Goal: Task Accomplishment & Management: Manage account settings

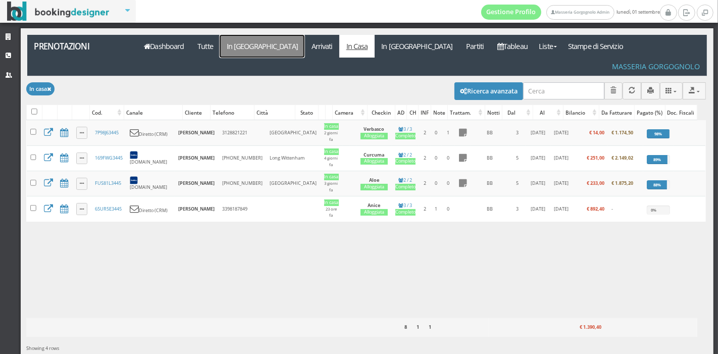
click at [239, 49] on link "In [GEOGRAPHIC_DATA]" at bounding box center [262, 46] width 85 height 23
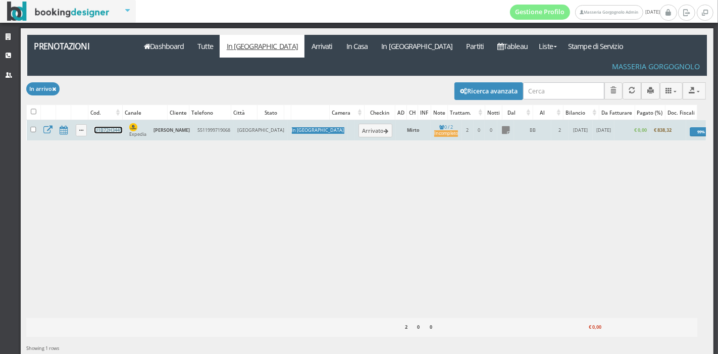
click at [108, 127] on link "U1B72H3445" at bounding box center [108, 130] width 28 height 7
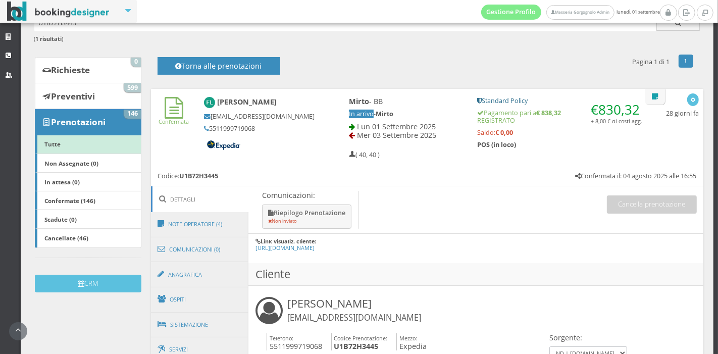
scroll to position [151, 0]
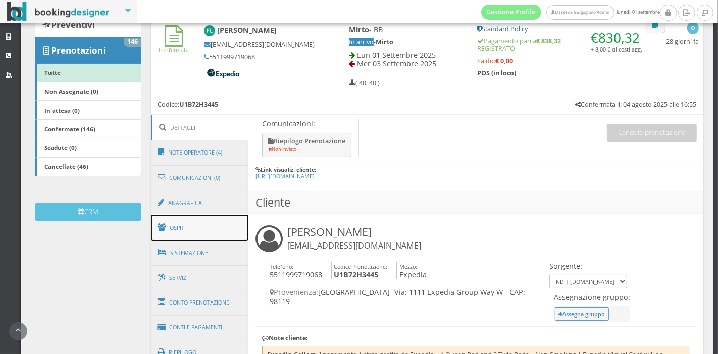
click at [208, 224] on link "Ospiti" at bounding box center [200, 228] width 98 height 26
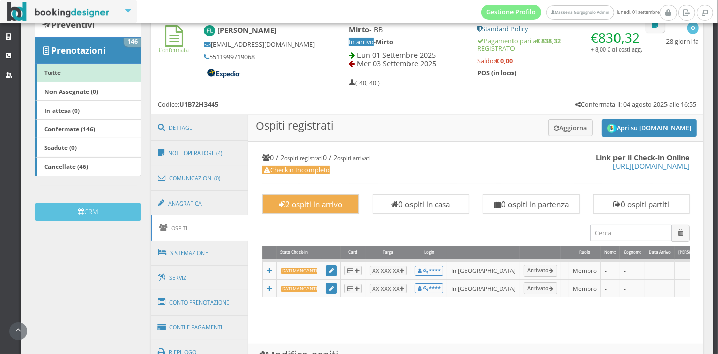
scroll to position [281, 0]
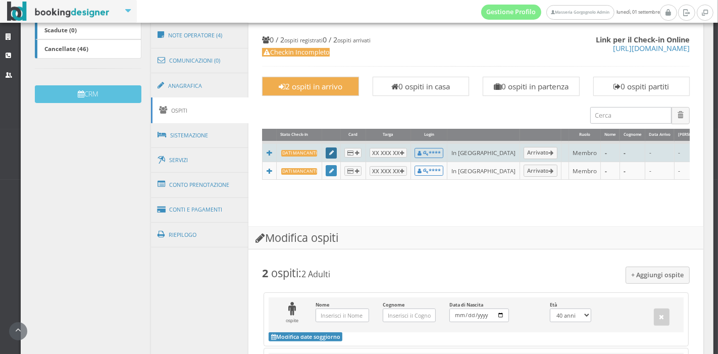
click at [326, 155] on link at bounding box center [331, 152] width 11 height 11
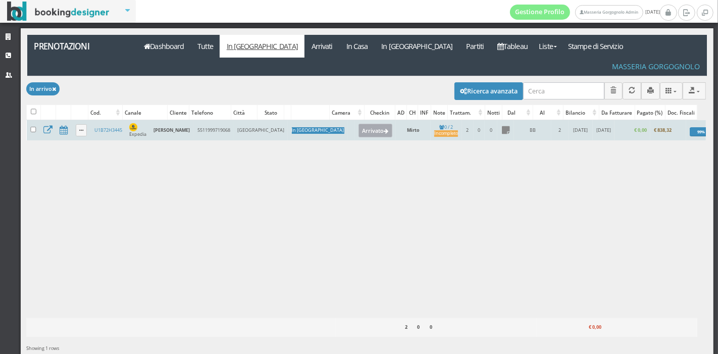
click at [384, 129] on icon at bounding box center [386, 132] width 5 height 6
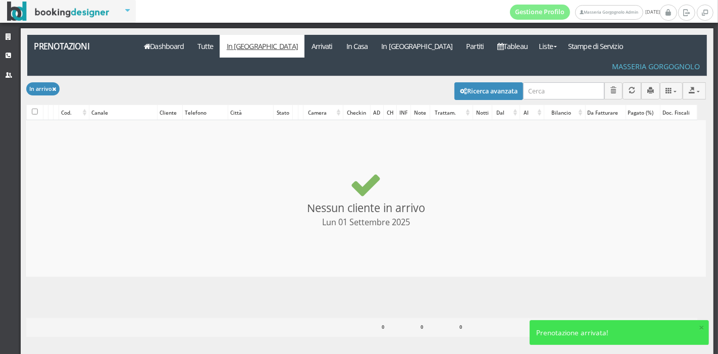
checkbox input "false"
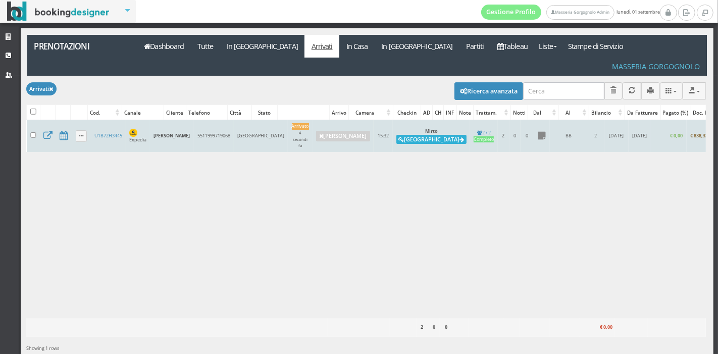
click at [396, 135] on button "Alloggia" at bounding box center [431, 139] width 70 height 9
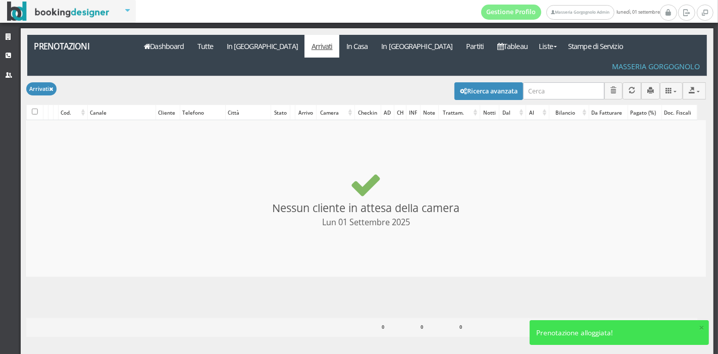
checkbox input "false"
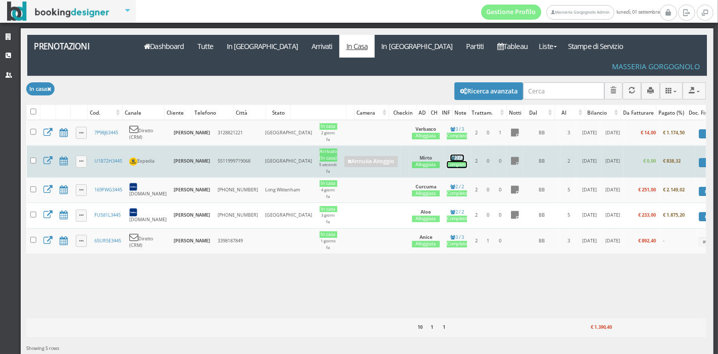
click at [447, 162] on div "Completo" at bounding box center [457, 165] width 20 height 7
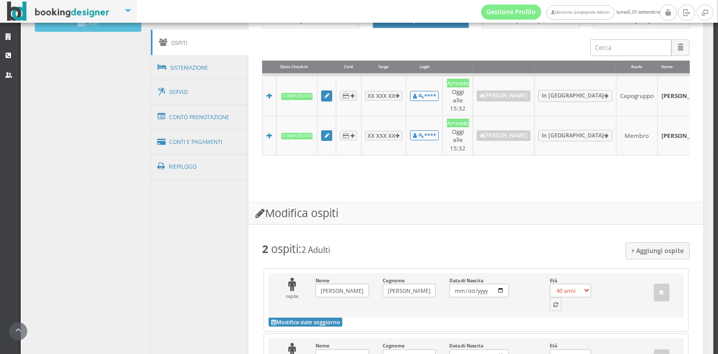
scroll to position [506, 0]
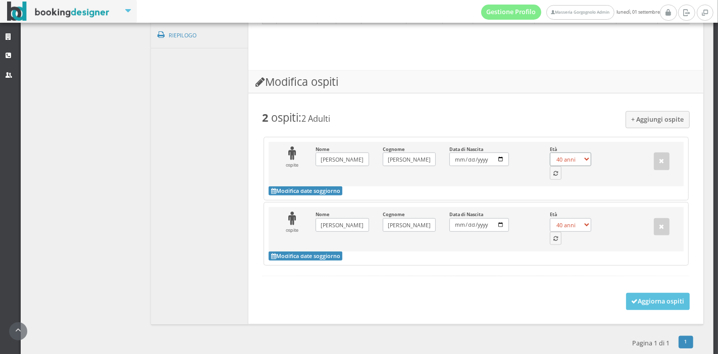
click at [554, 155] on select "0 anni 1 anno 2 anni 3 anni 4 anni 5 anni 6 anni 7 anni 8 anni 9 anni 10 anni 1…" at bounding box center [570, 160] width 41 height 14
click at [554, 171] on icon "button" at bounding box center [556, 174] width 5 height 6
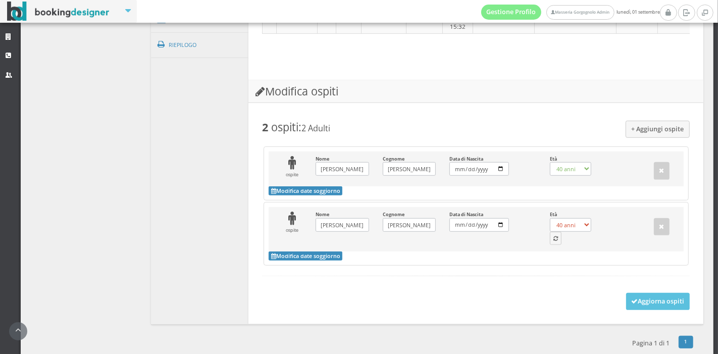
select select "78"
click at [550, 232] on button "button" at bounding box center [556, 238] width 12 height 13
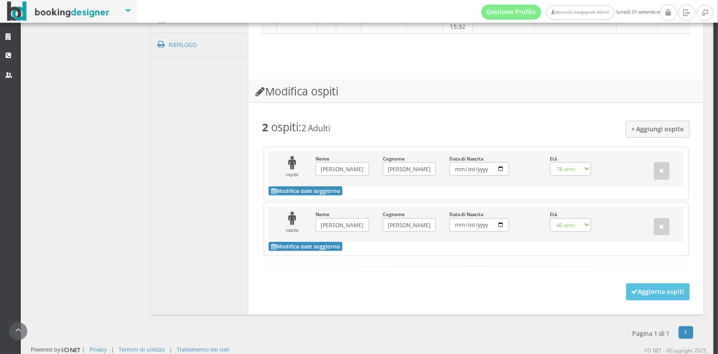
scroll to position [485, 0]
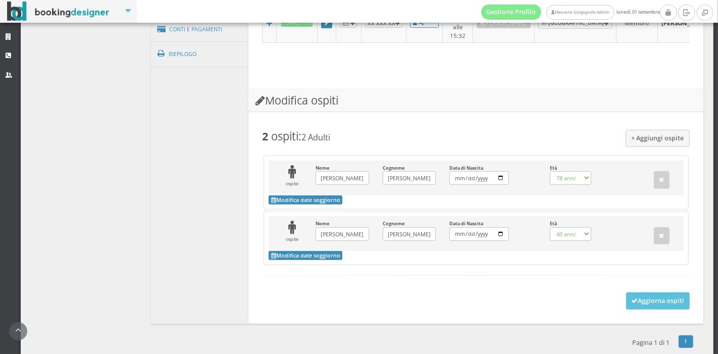
select select "61"
click at [636, 292] on button "Aggiorna ospiti" at bounding box center [658, 300] width 64 height 17
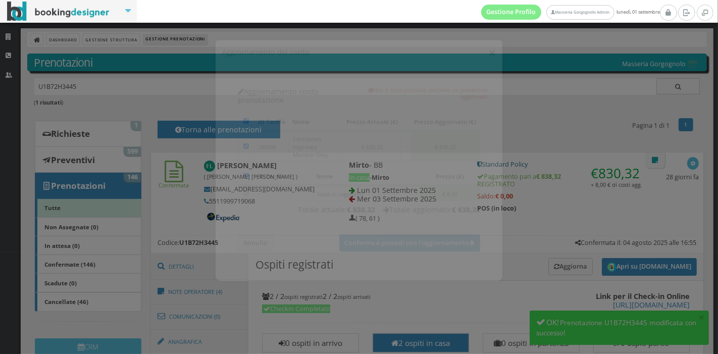
click at [491, 44] on button "×" at bounding box center [492, 44] width 7 height 13
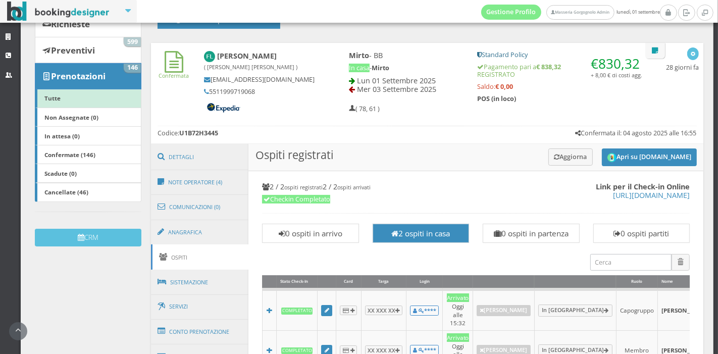
scroll to position [118, 0]
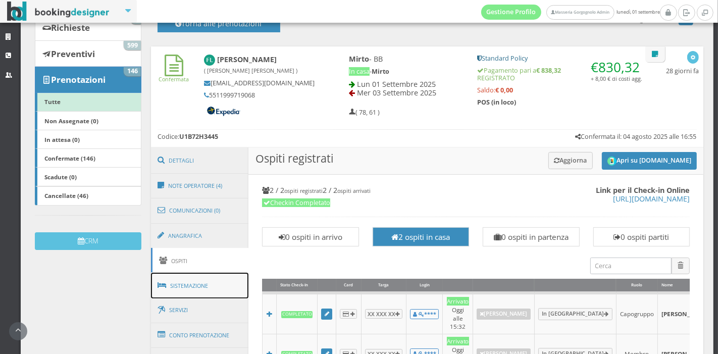
click at [185, 287] on link "Sistemazione" at bounding box center [200, 286] width 98 height 26
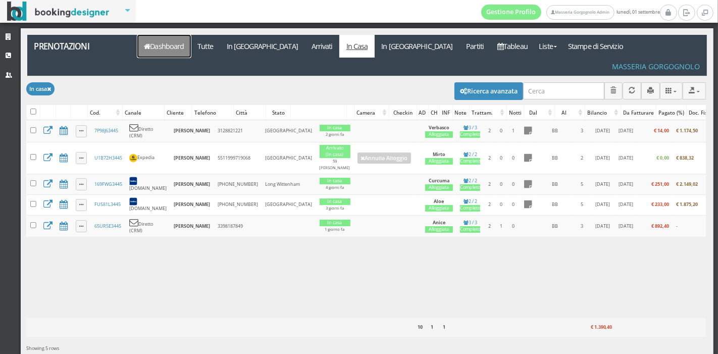
click at [163, 37] on link "Dashboard" at bounding box center [164, 46] width 54 height 23
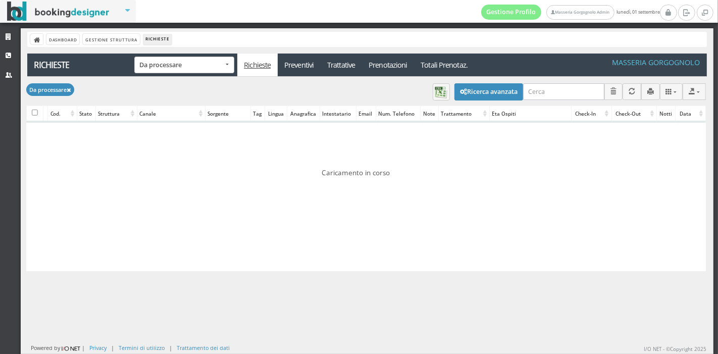
scroll to position [4, 0]
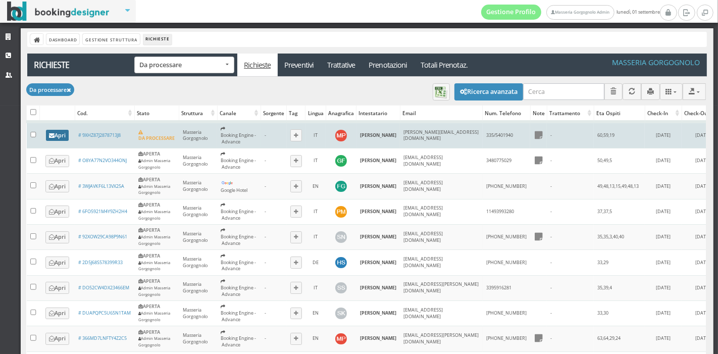
click at [62, 131] on link "Apri" at bounding box center [57, 135] width 23 height 11
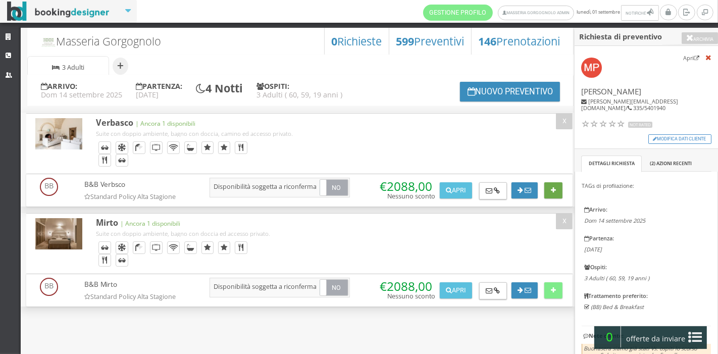
click at [554, 191] on icon at bounding box center [553, 190] width 5 height 7
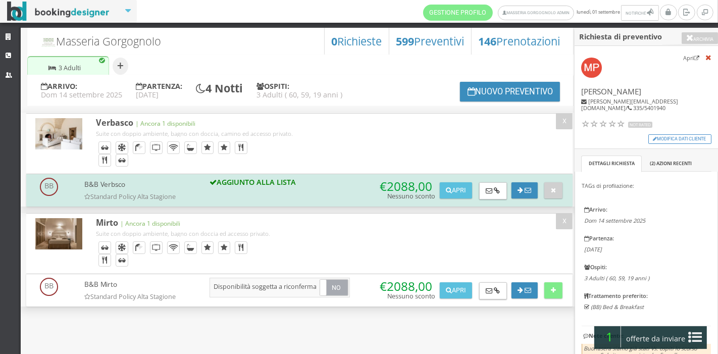
click at [695, 341] on icon at bounding box center [696, 337] width 14 height 16
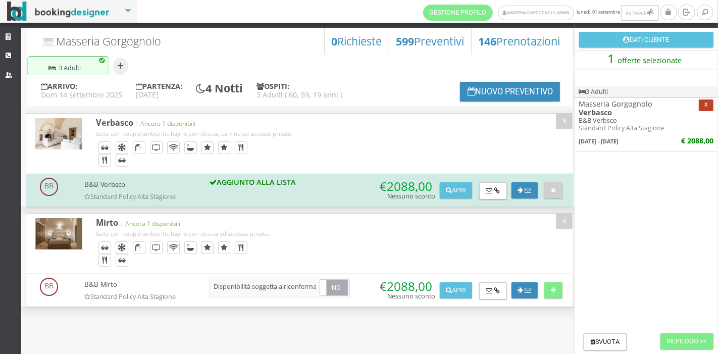
click at [707, 106] on button "x" at bounding box center [706, 105] width 15 height 12
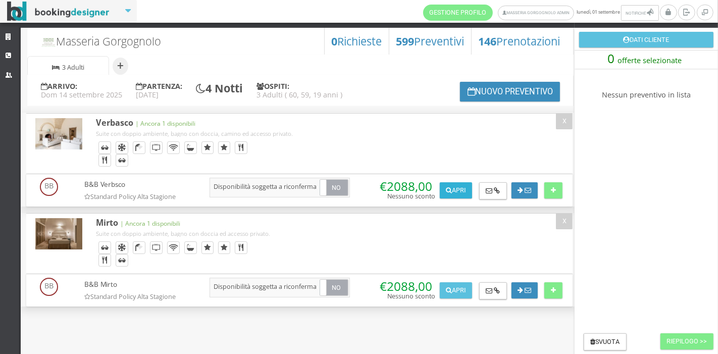
click at [452, 193] on button "Apri" at bounding box center [456, 190] width 32 height 16
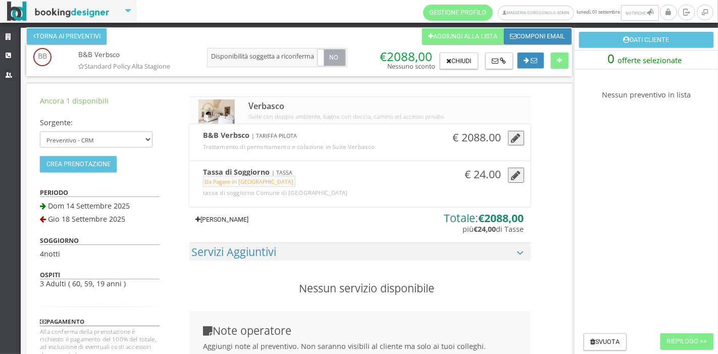
click at [233, 220] on link "Aggiungi Tariffa" at bounding box center [222, 220] width 66 height 16
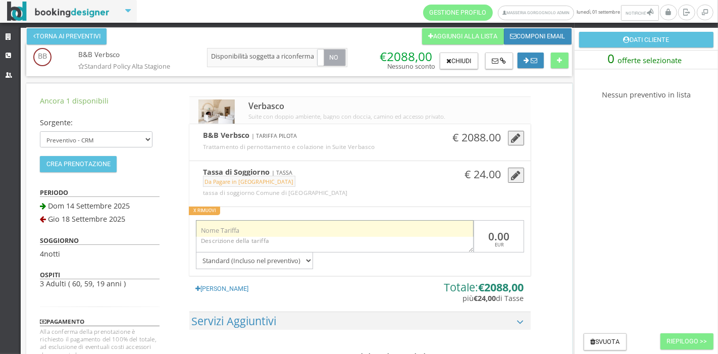
click at [239, 229] on input "text" at bounding box center [335, 228] width 278 height 17
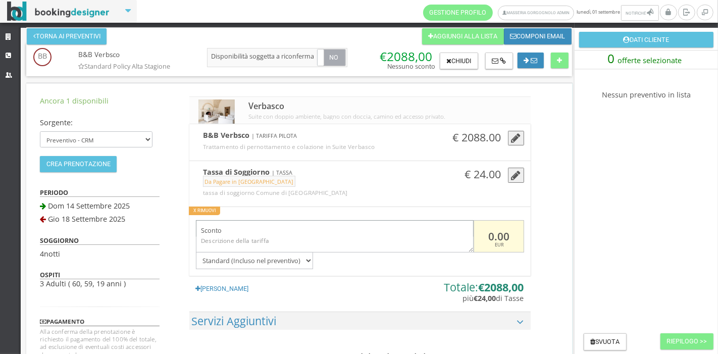
type input "Sconto"
drag, startPoint x: 491, startPoint y: 236, endPoint x: 474, endPoint y: 235, distance: 16.7
click at [474, 235] on input "0.00" at bounding box center [499, 236] width 50 height 33
click at [486, 239] on input "88.00" at bounding box center [499, 236] width 50 height 33
click at [516, 240] on input "-88.00" at bounding box center [499, 236] width 50 height 33
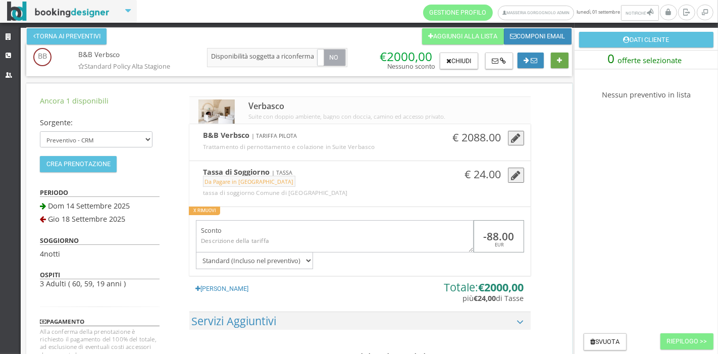
type input "-88.00"
click at [555, 61] on button at bounding box center [560, 61] width 18 height 16
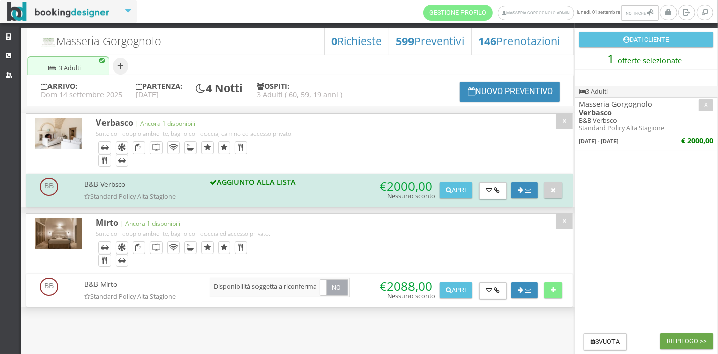
click at [672, 344] on button "Riepilogo >>" at bounding box center [687, 341] width 53 height 16
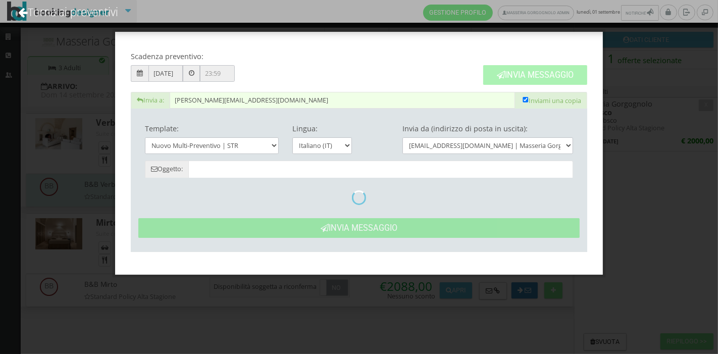
type input "Masseria Gorgognolo: Preventivo - Massimiliano Puccini"
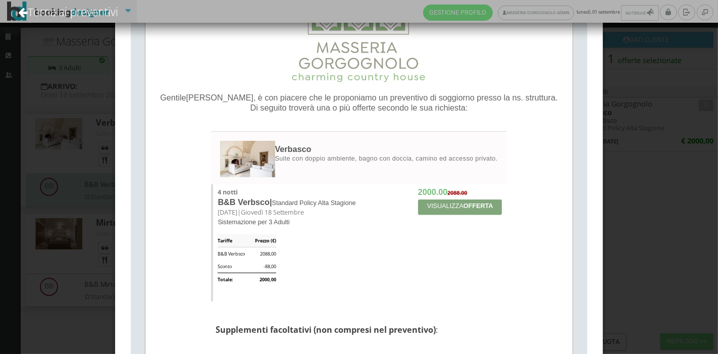
scroll to position [248, 0]
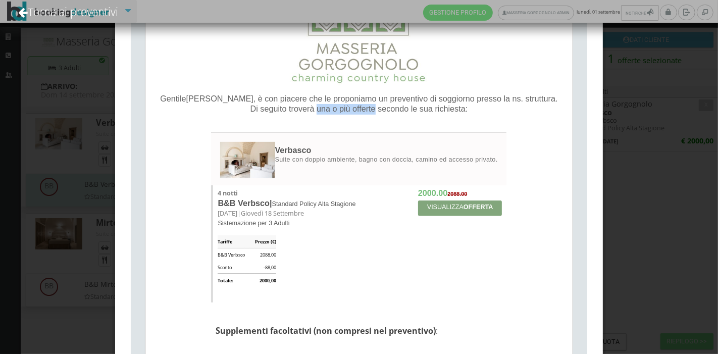
drag, startPoint x: 374, startPoint y: 110, endPoint x: 316, endPoint y: 115, distance: 57.8
click at [316, 115] on div "Gentile Massimiliano , è con piacere che le proponiamo un preventivo di soggior…" at bounding box center [359, 107] width 418 height 26
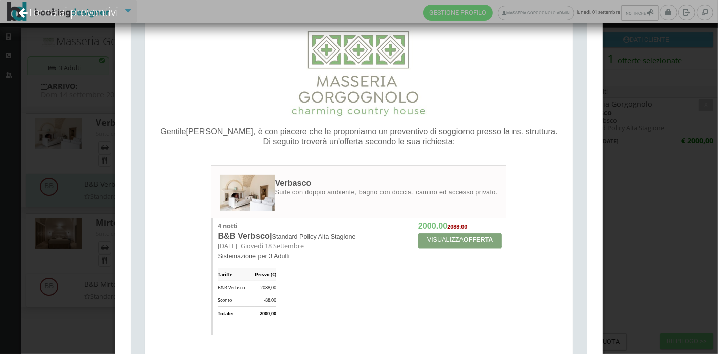
scroll to position [211, 0]
click at [403, 142] on span "Di seguito troverà un'offerta secondo le sua richiesta:" at bounding box center [359, 142] width 192 height 9
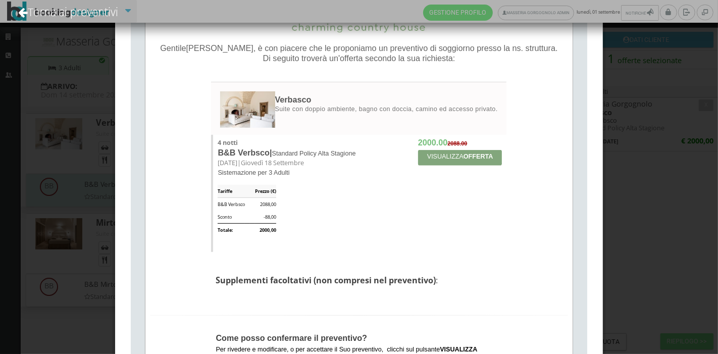
scroll to position [501, 0]
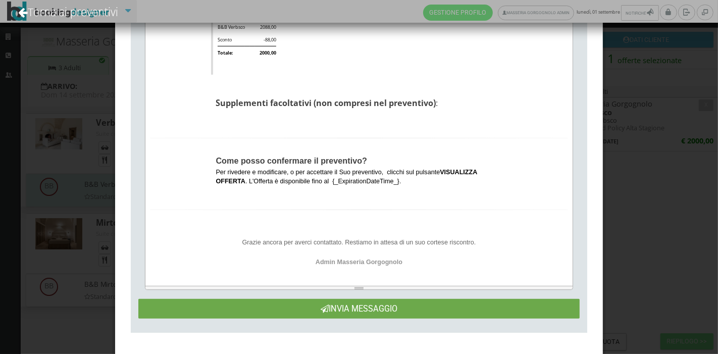
click at [342, 306] on button "Invia Messaggio" at bounding box center [359, 309] width 442 height 20
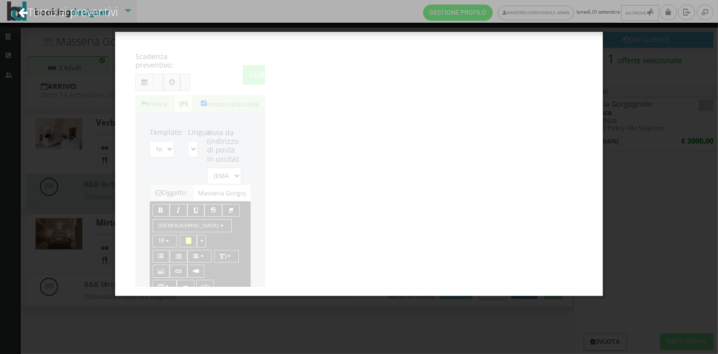
scroll to position [0, 0]
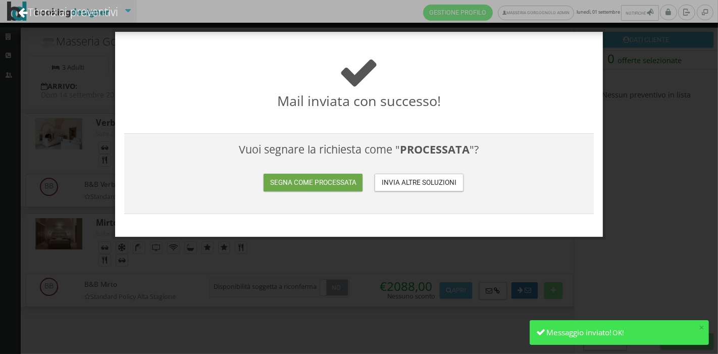
click at [324, 187] on button "Segna come processata" at bounding box center [313, 183] width 99 height 18
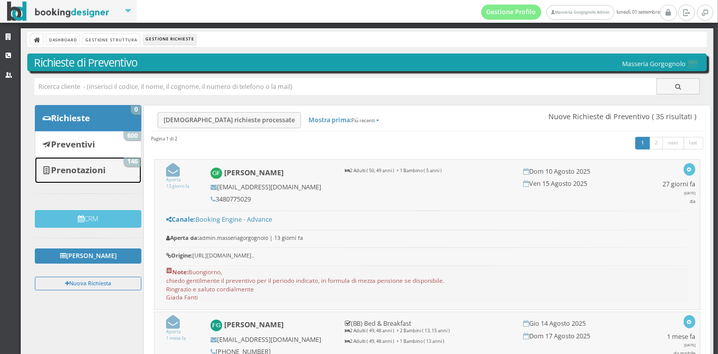
click at [83, 175] on link "Prenotazioni 146" at bounding box center [88, 170] width 107 height 26
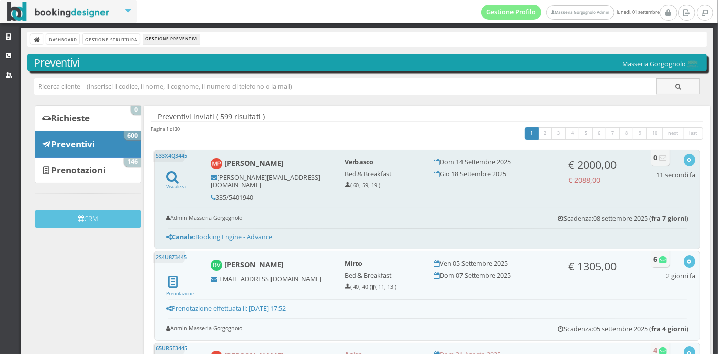
drag, startPoint x: 222, startPoint y: 159, endPoint x: 296, endPoint y: 163, distance: 74.4
click at [284, 163] on b "[PERSON_NAME]" at bounding box center [254, 163] width 60 height 10
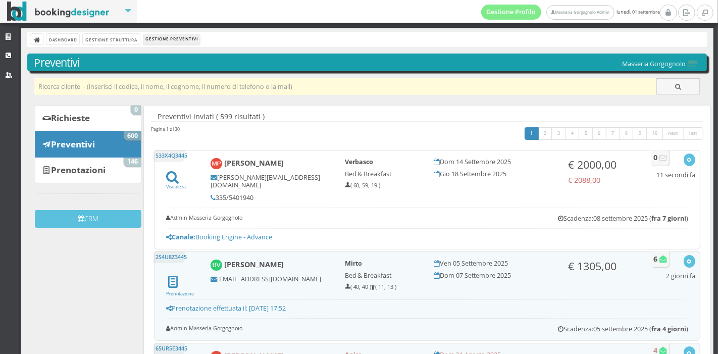
click at [219, 90] on input "text" at bounding box center [345, 86] width 623 height 17
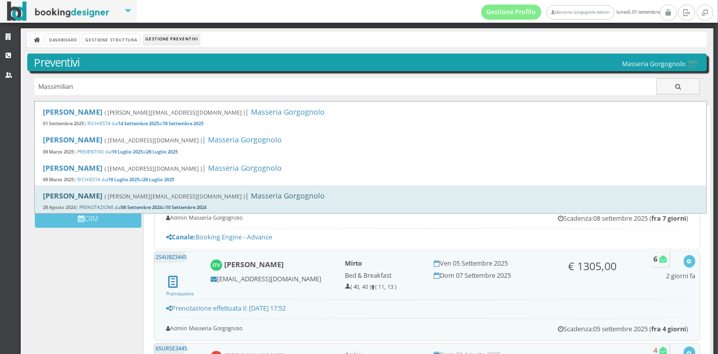
type input "Massimilian"
click at [233, 205] on div "28 Agosto 2024 | PRENOTAZIONE dal 06 Settembre 2024 al 10 Settembre 2024" at bounding box center [371, 208] width 656 height 7
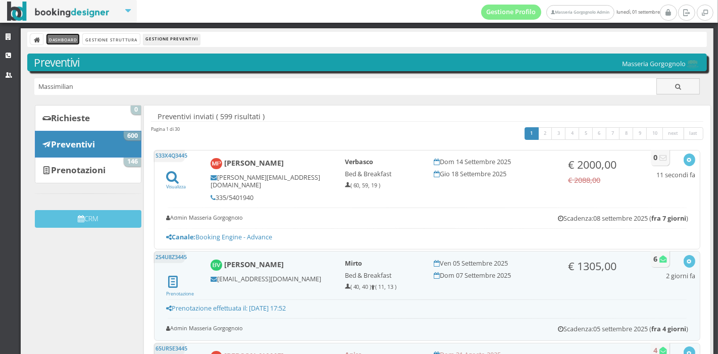
click at [65, 43] on link "Dashboard" at bounding box center [62, 39] width 33 height 11
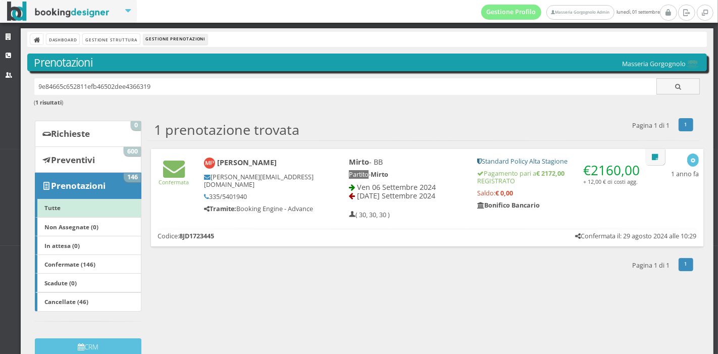
scroll to position [14, 0]
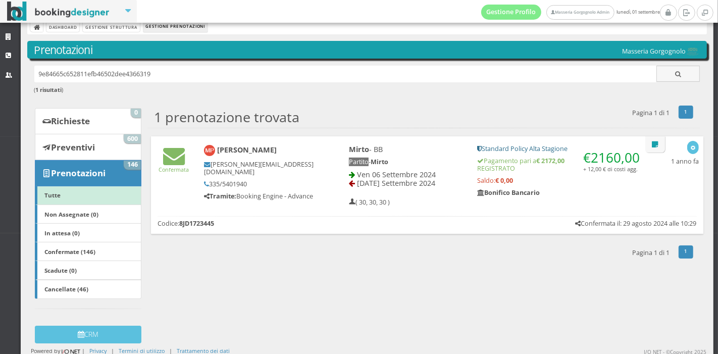
click at [313, 192] on div "[PERSON_NAME] [PERSON_NAME][EMAIL_ADDRESS][DOMAIN_NAME] 335/5401940 Tramite: Bo…" at bounding box center [259, 172] width 125 height 65
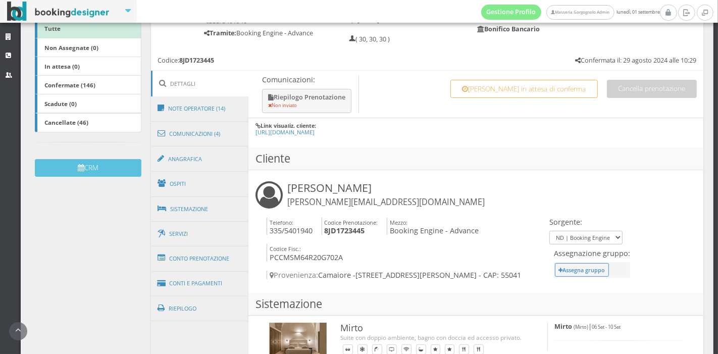
scroll to position [270, 0]
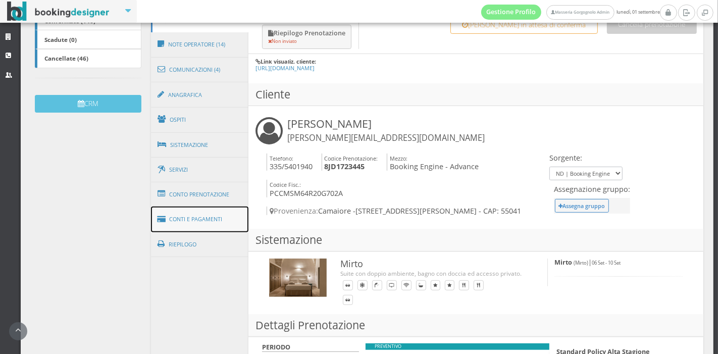
click at [213, 219] on link "Conti e Pagamenti" at bounding box center [200, 220] width 98 height 26
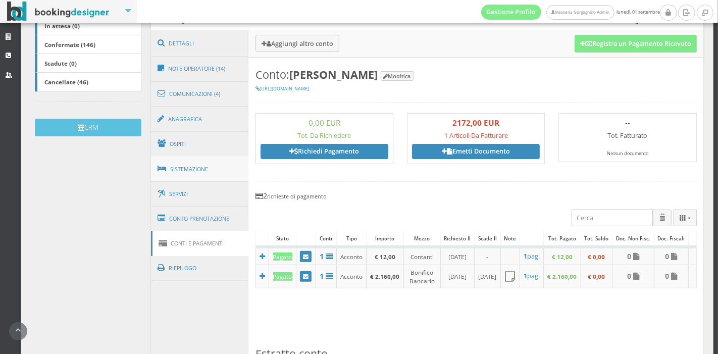
scroll to position [262, 0]
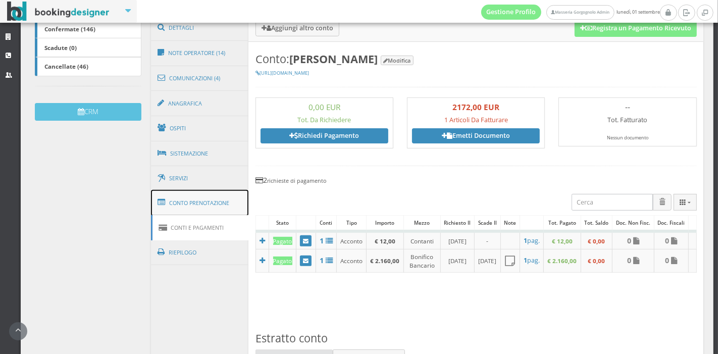
click at [203, 192] on link "Conto Prenotazione" at bounding box center [200, 203] width 98 height 26
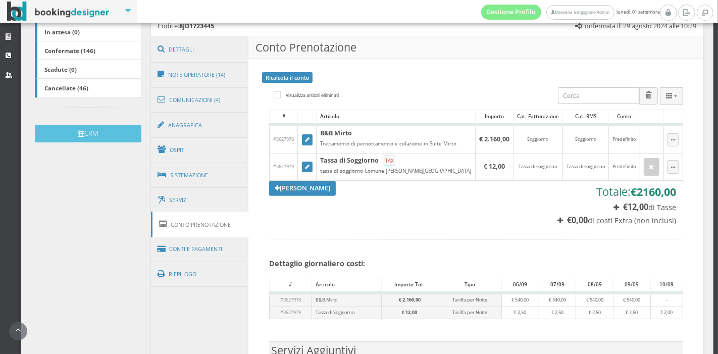
scroll to position [237, 0]
click at [194, 172] on link "Sistemazione" at bounding box center [200, 176] width 98 height 26
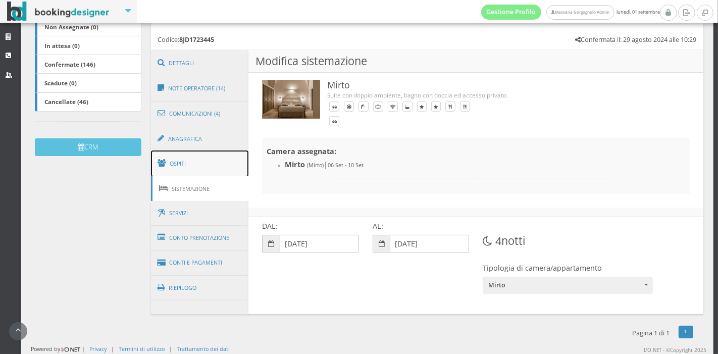
click at [194, 172] on link "Ospiti" at bounding box center [200, 164] width 98 height 26
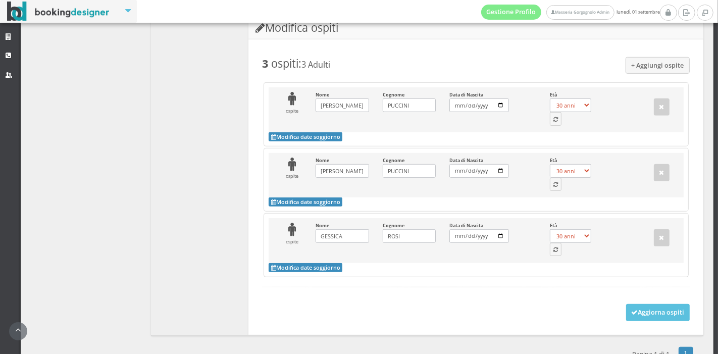
scroll to position [580, 0]
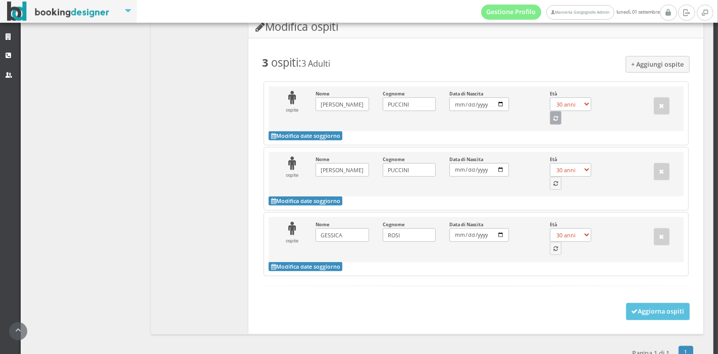
click at [554, 122] on icon "button" at bounding box center [556, 119] width 5 height 6
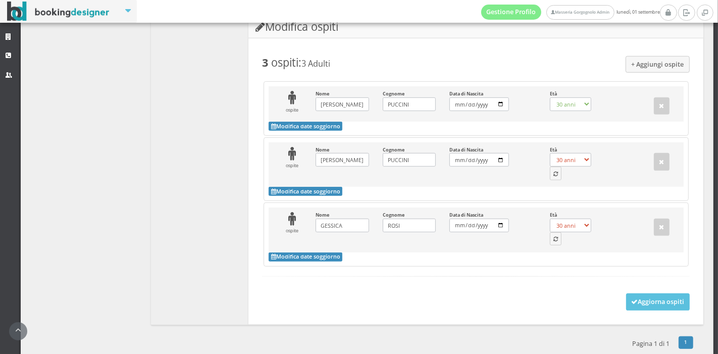
select select "59"
click at [553, 180] on button "button" at bounding box center [556, 173] width 12 height 13
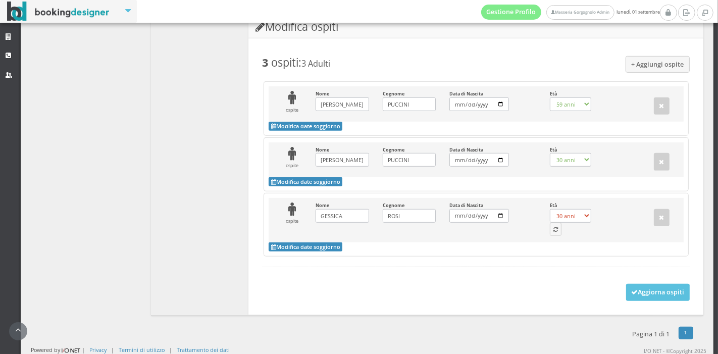
select select "18"
click at [554, 233] on icon "button" at bounding box center [556, 230] width 5 height 6
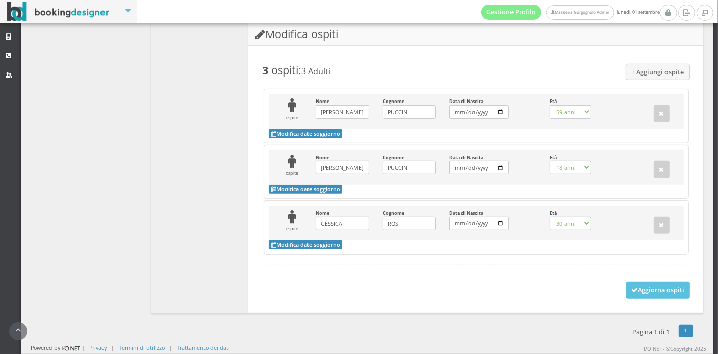
select select "58"
click at [626, 295] on button "Aggiorna ospiti" at bounding box center [658, 290] width 64 height 17
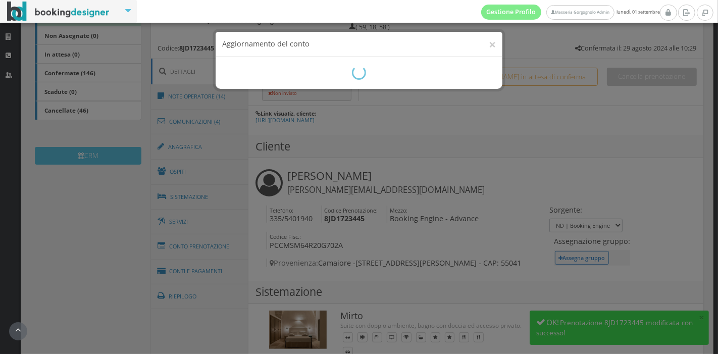
scroll to position [213, 0]
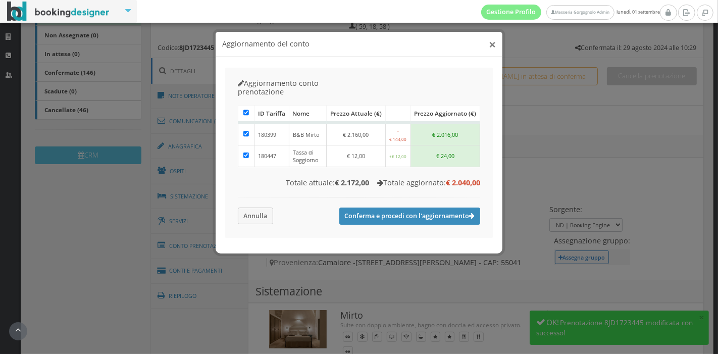
click at [489, 43] on button "×" at bounding box center [492, 44] width 7 height 13
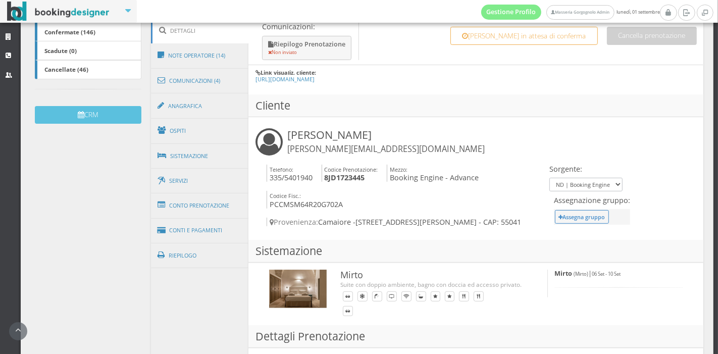
scroll to position [254, 0]
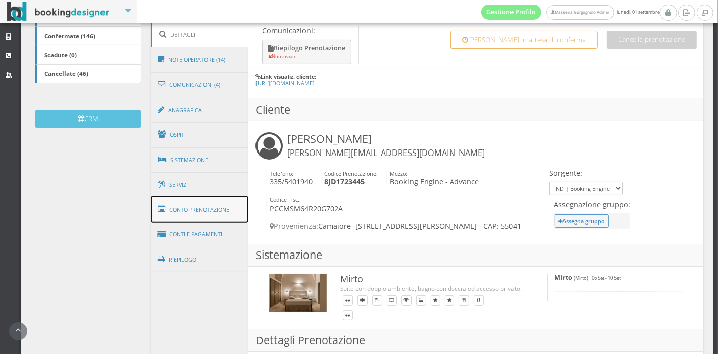
click at [228, 206] on link "Conto Prenotazione" at bounding box center [200, 209] width 98 height 26
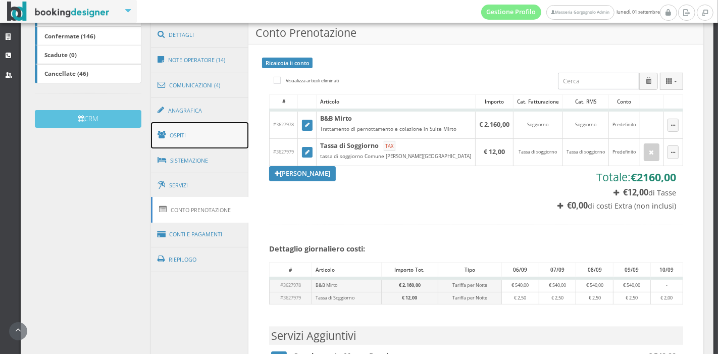
click at [207, 145] on link "Ospiti" at bounding box center [200, 135] width 98 height 26
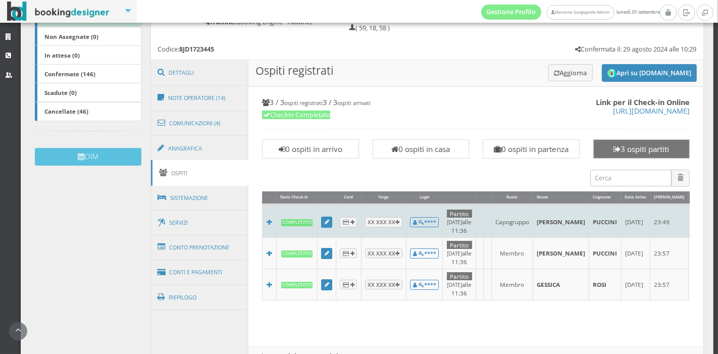
scroll to position [0, 106]
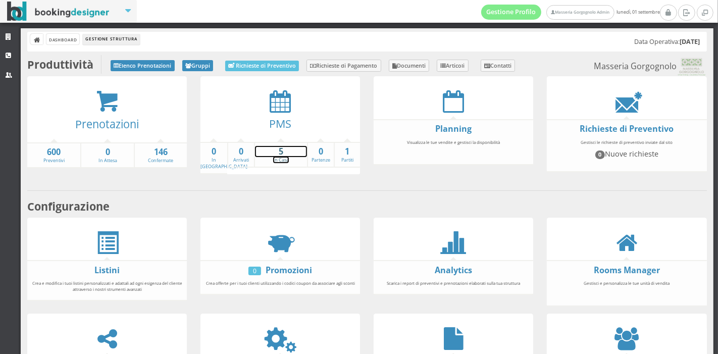
click at [270, 157] on link "5 In Casa" at bounding box center [281, 155] width 52 height 18
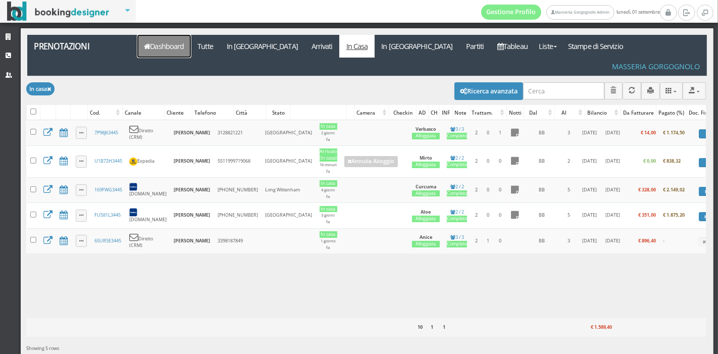
click at [187, 49] on link "Dashboard" at bounding box center [164, 46] width 54 height 23
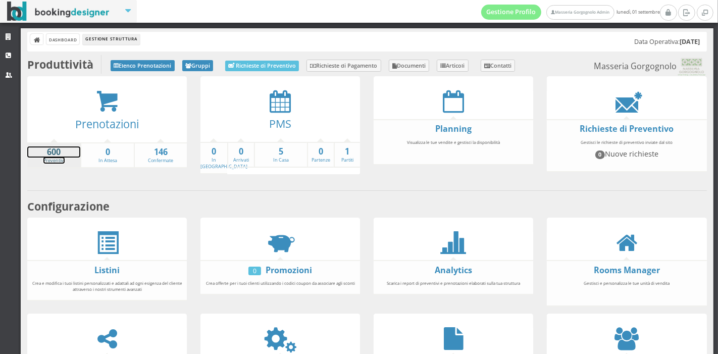
click at [63, 155] on strong "600" at bounding box center [53, 152] width 53 height 12
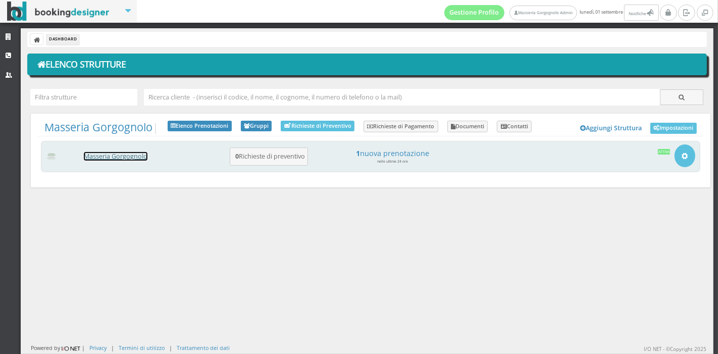
click at [111, 160] on link "Masseria Gorgognolo" at bounding box center [116, 156] width 64 height 9
click at [114, 158] on link "Masseria Gorgognolo" at bounding box center [116, 156] width 64 height 9
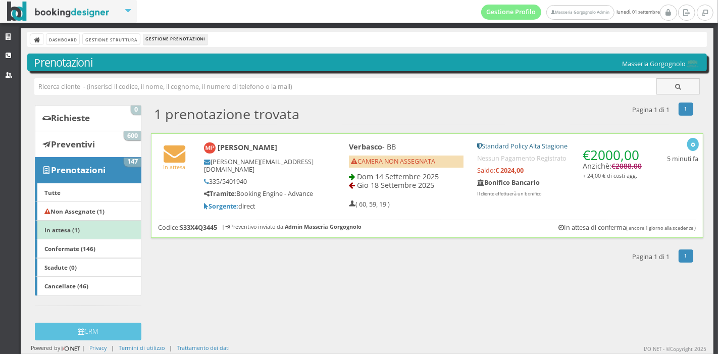
drag, startPoint x: 407, startPoint y: 208, endPoint x: 335, endPoint y: 190, distance: 73.4
click at [335, 190] on div "Verbasco - BB CAMERA NON ASSEGNATA Dom 14 Settembre 2025 Gio 18 Settembre 2025 …" at bounding box center [496, 175] width 322 height 75
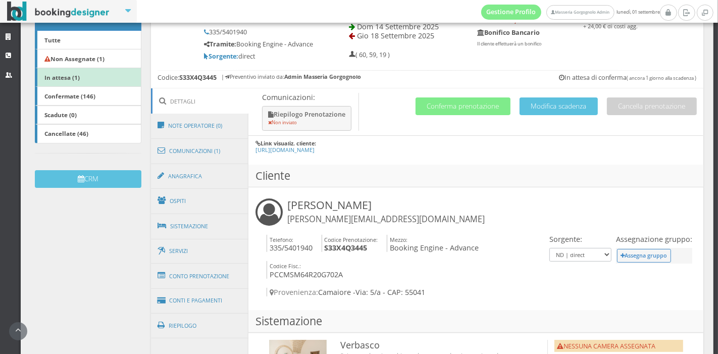
scroll to position [171, 0]
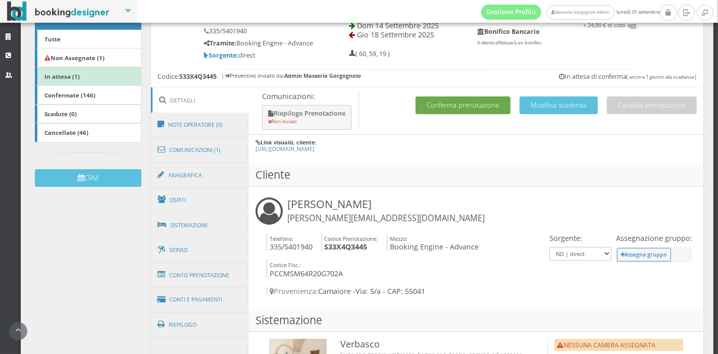
click at [467, 112] on button "Conferma prenotazione" at bounding box center [463, 105] width 95 height 18
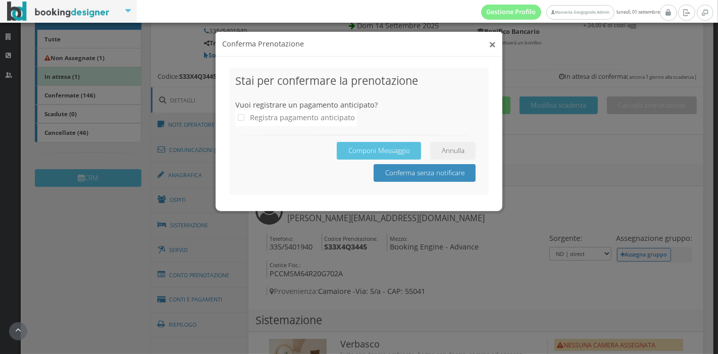
click at [491, 48] on button "×" at bounding box center [492, 44] width 7 height 13
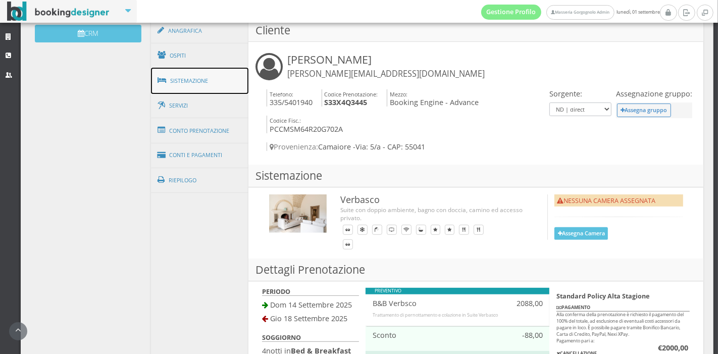
click at [197, 86] on link "Sistemazione" at bounding box center [200, 81] width 98 height 26
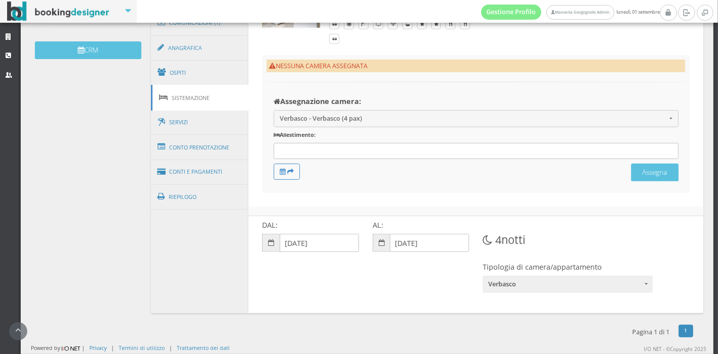
scroll to position [320, 0]
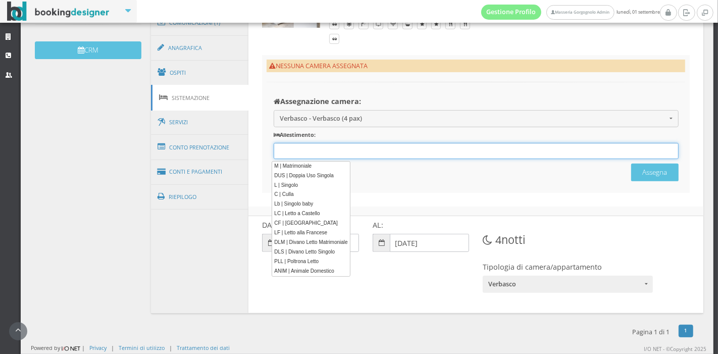
click at [382, 147] on div "12 results are available, use up and down arrow keys to navigate." at bounding box center [476, 151] width 405 height 17
click at [300, 164] on link "M | Matrimoniale" at bounding box center [311, 166] width 78 height 11
type input "M"
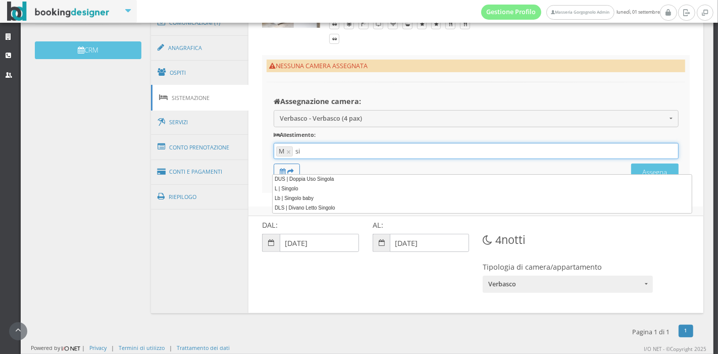
type input "sin"
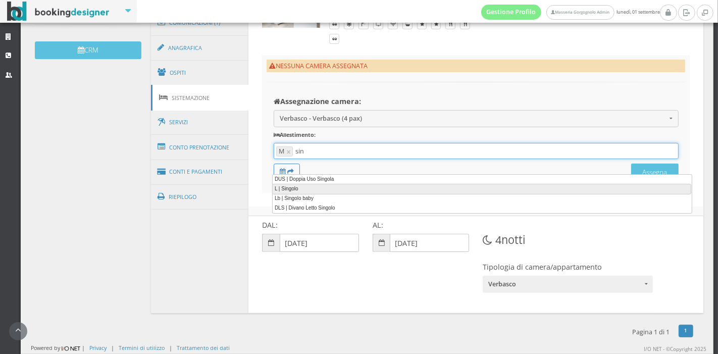
click at [301, 190] on link "L | Singolo" at bounding box center [481, 189] width 419 height 11
type input "M, L"
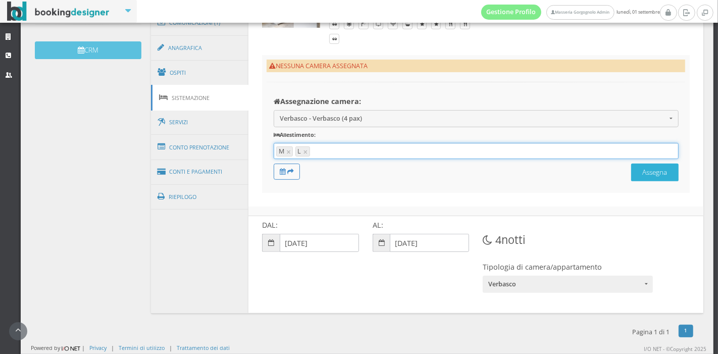
click at [631, 181] on button "Assegna" at bounding box center [654, 173] width 47 height 18
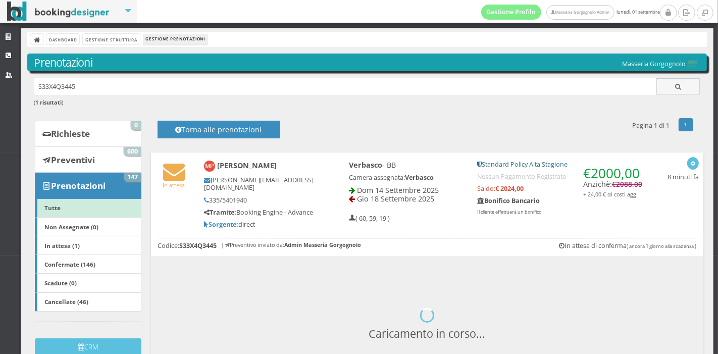
click at [310, 216] on h5 "Tramite: Booking Engine - Advance" at bounding box center [259, 213] width 111 height 8
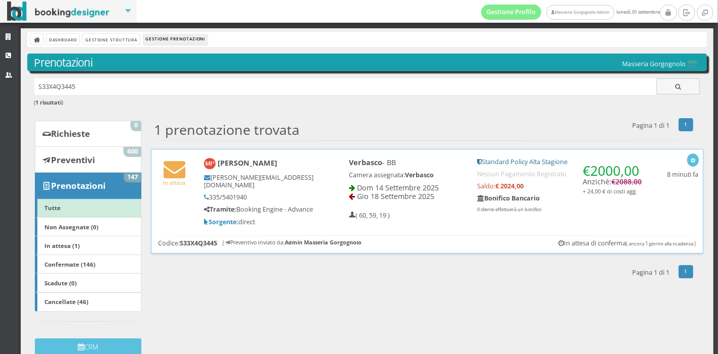
scroll to position [14, 0]
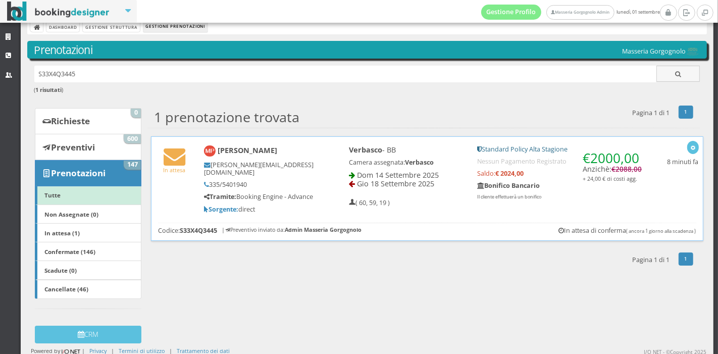
click at [310, 218] on div "Massimiliano Puccini massimiliano@centrorisparmiosrl.it 335/5401940 Tramite: Bo…" at bounding box center [259, 179] width 124 height 77
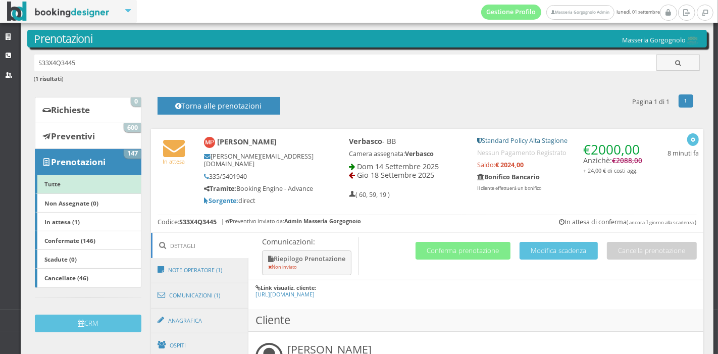
scroll to position [21, 0]
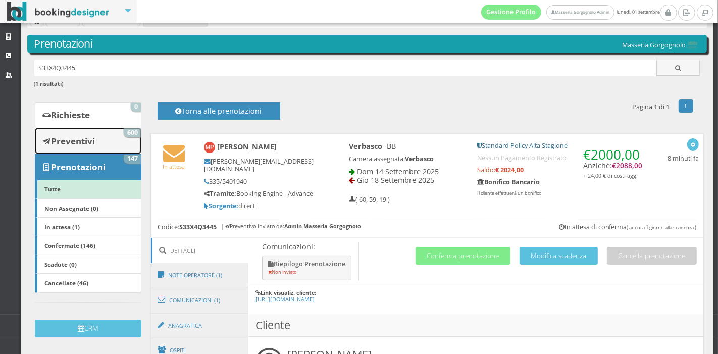
click at [109, 146] on link "Preventivi 600" at bounding box center [88, 141] width 107 height 26
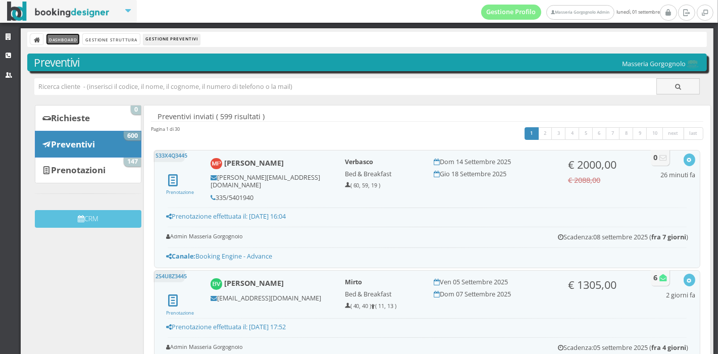
click at [69, 41] on link "Dashboard" at bounding box center [62, 39] width 33 height 11
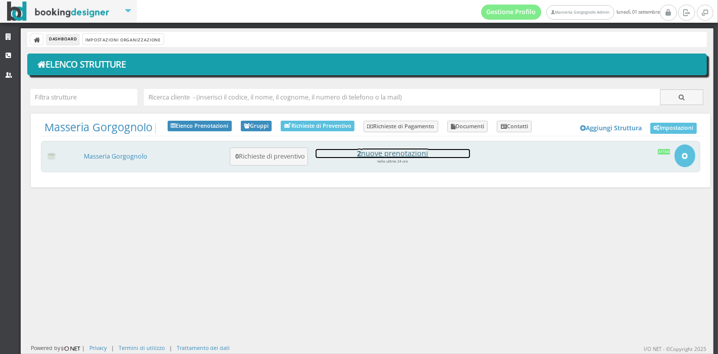
click at [376, 155] on h4 "2 nuove prenotazioni" at bounding box center [393, 153] width 155 height 9
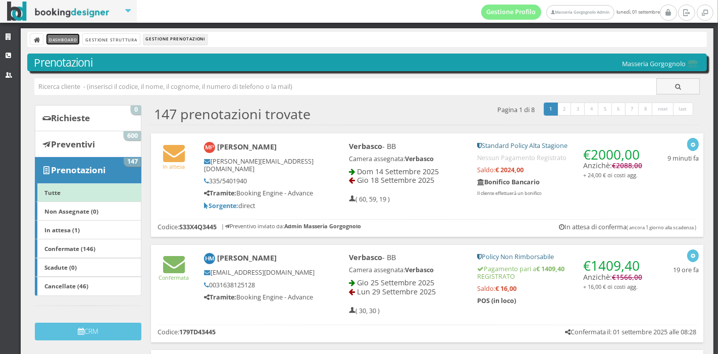
click at [71, 39] on link "Dashboard" at bounding box center [62, 39] width 33 height 11
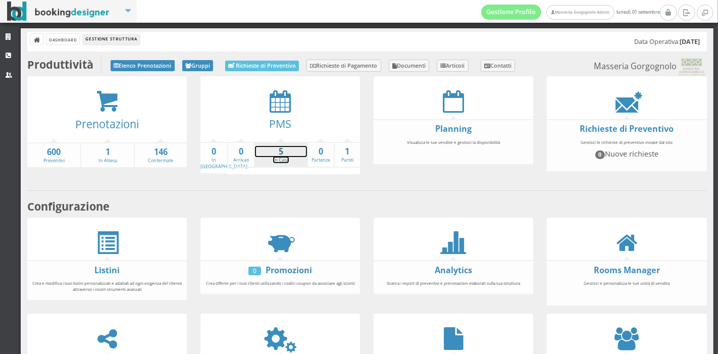
click at [276, 150] on strong "5" at bounding box center [281, 152] width 52 height 12
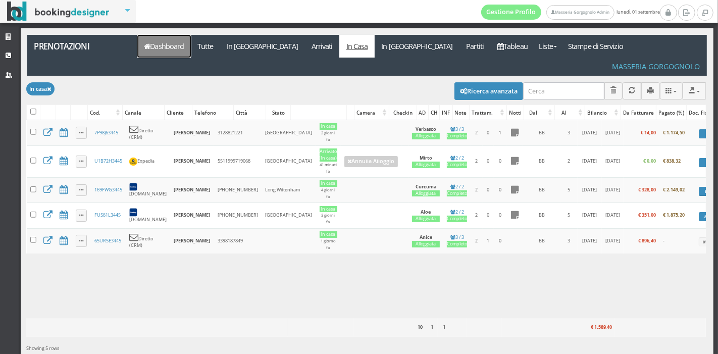
click at [165, 42] on link "Dashboard" at bounding box center [164, 46] width 54 height 23
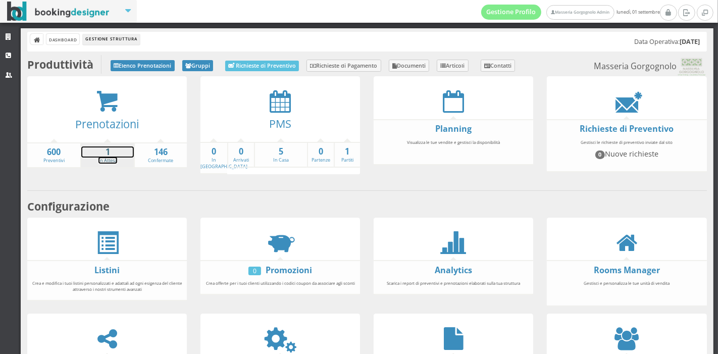
click at [108, 156] on strong "1" at bounding box center [107, 152] width 52 height 12
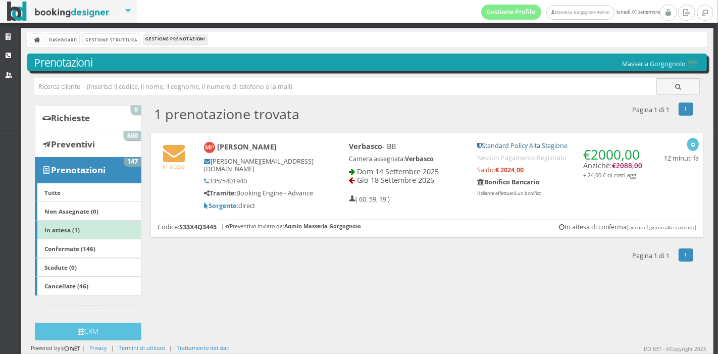
click at [489, 214] on div "In attesa Massimiliano Puccini massimiliano@centrorisparmiosrl.it 335/5401940 T…" at bounding box center [427, 173] width 553 height 80
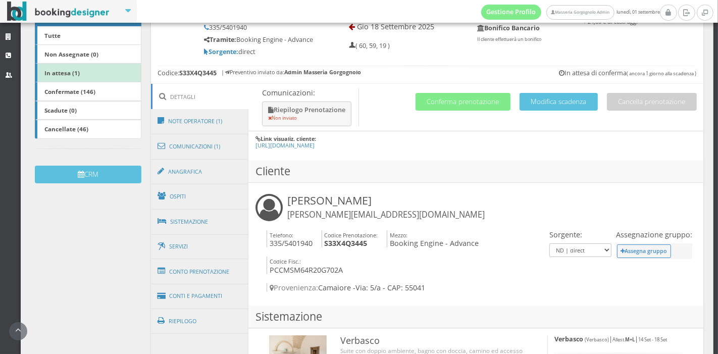
scroll to position [174, 0]
click at [197, 277] on link "Conto Prenotazione" at bounding box center [200, 272] width 98 height 26
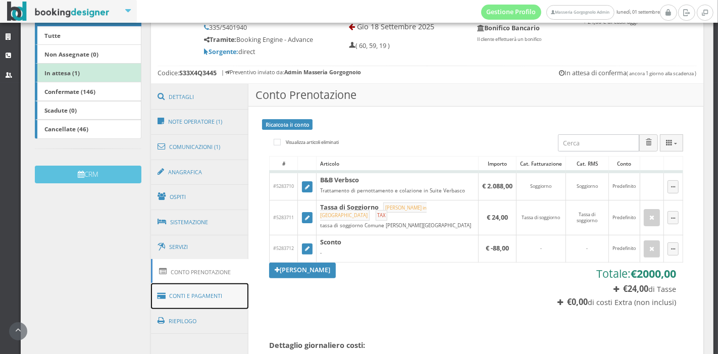
click at [195, 293] on link "Conti e Pagamenti" at bounding box center [200, 296] width 98 height 26
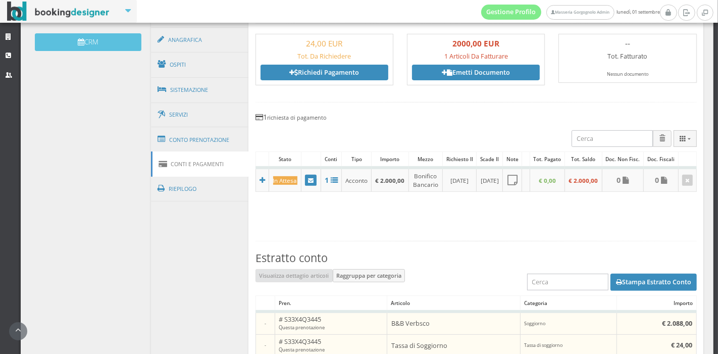
scroll to position [323, 0]
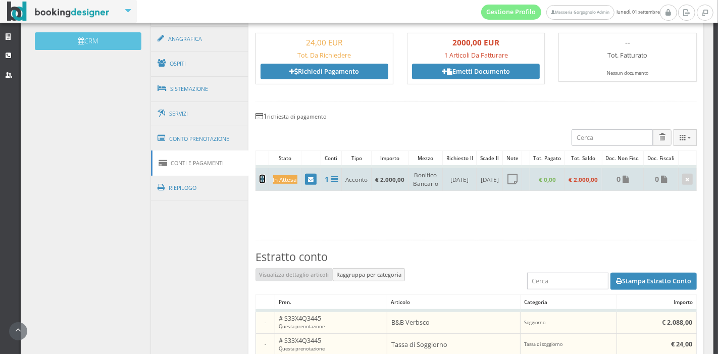
click at [260, 183] on icon at bounding box center [263, 179] width 6 height 7
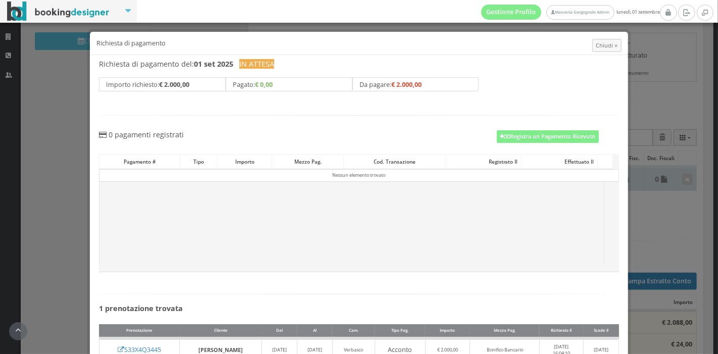
scroll to position [1, 0]
click at [596, 41] on span "Chiudi ×" at bounding box center [607, 45] width 22 height 8
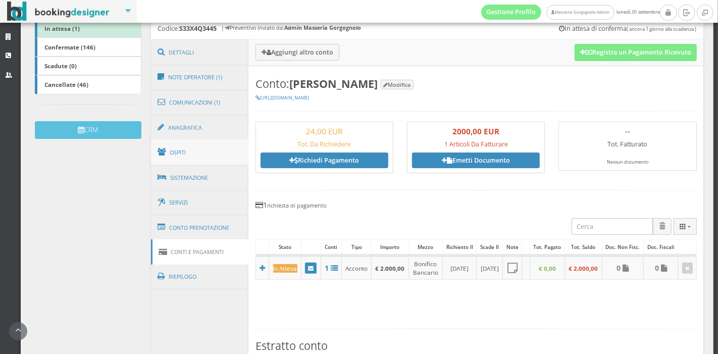
scroll to position [223, 0]
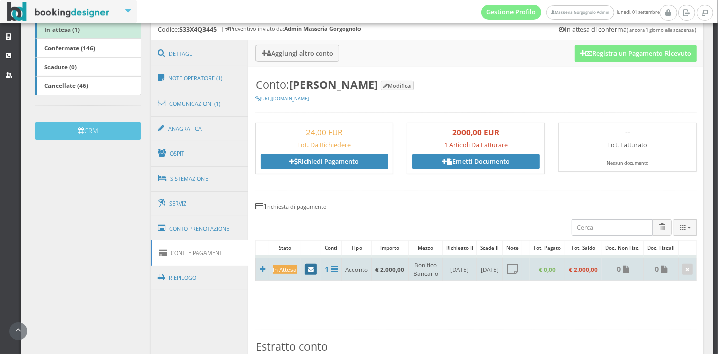
click at [308, 273] on icon at bounding box center [311, 270] width 6 height 6
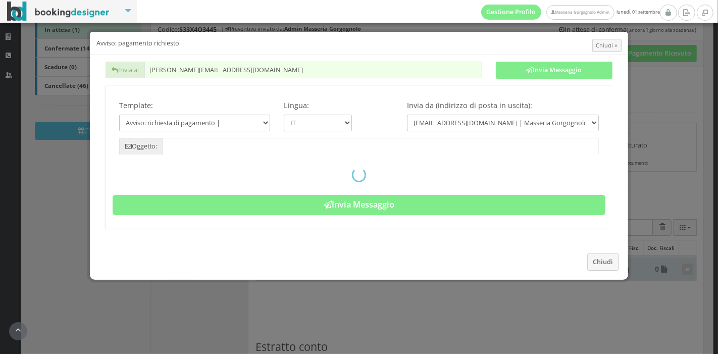
type input "Pagamento richiesto - Prenotazione: S33X4Q3445 - Massimiliano Puccini"
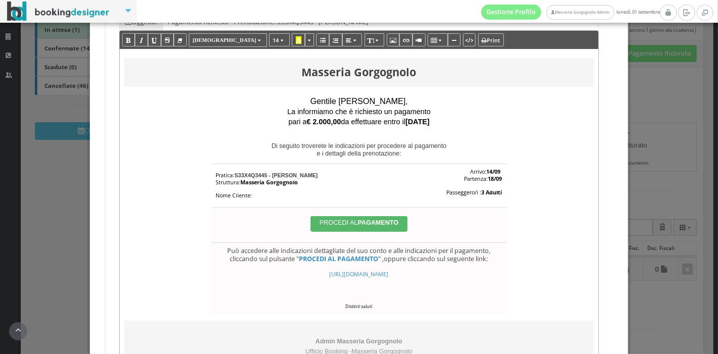
scroll to position [0, 0]
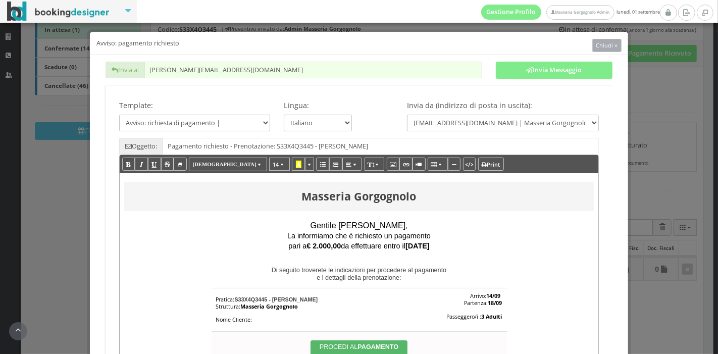
click at [596, 46] on span "Chiudi ×" at bounding box center [607, 45] width 22 height 8
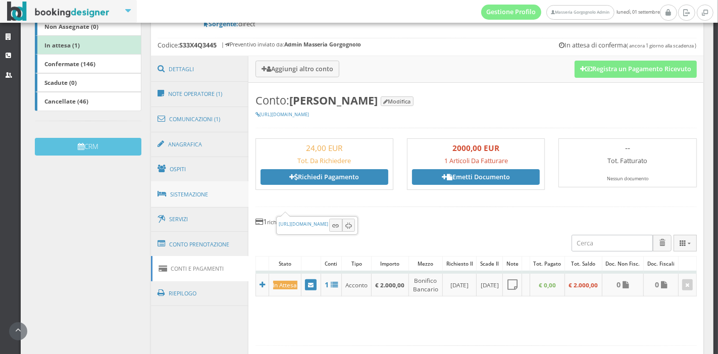
scroll to position [170, 0]
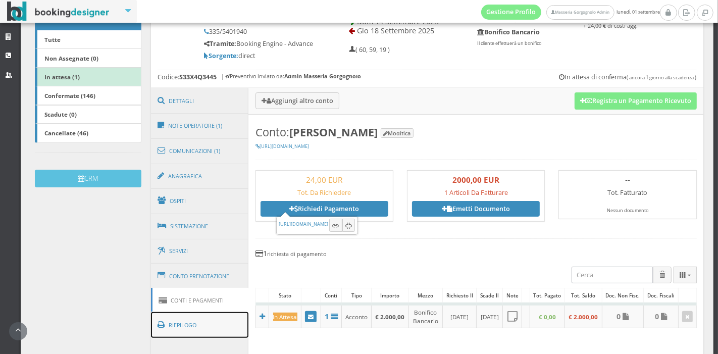
click at [196, 326] on link "Riepilogo" at bounding box center [200, 325] width 98 height 26
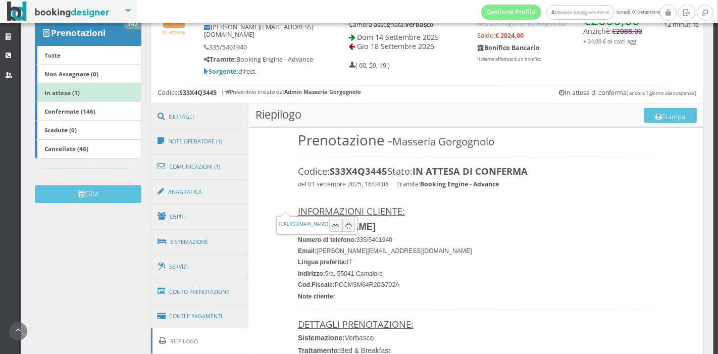
scroll to position [153, 0]
click at [201, 323] on link "Conti e Pagamenti" at bounding box center [200, 317] width 98 height 26
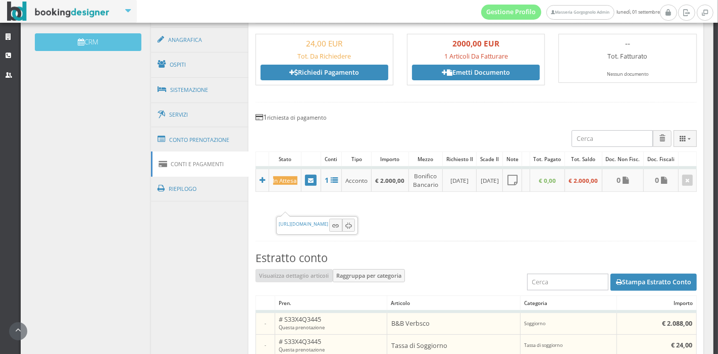
scroll to position [322, 0]
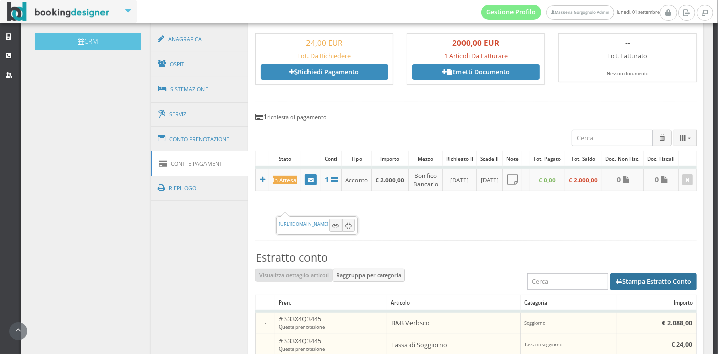
click at [623, 290] on button "Stampa Estratto Conto" at bounding box center [654, 281] width 86 height 17
click at [226, 243] on div "Comunicazioni: Riepilogo Prenotazione Non inviato Cancella prenotazione Modific…" at bounding box center [427, 206] width 553 height 511
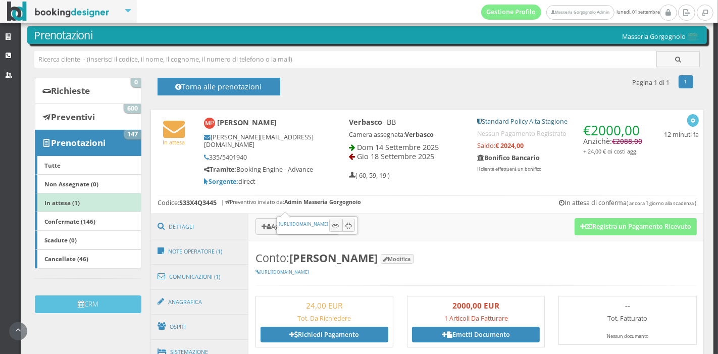
scroll to position [0, 0]
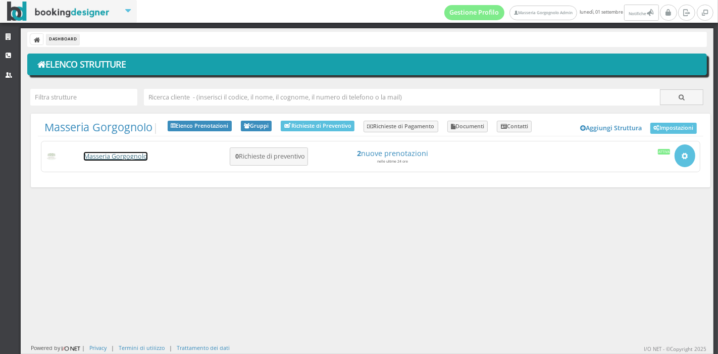
click at [123, 154] on link "Masseria Gorgognolo" at bounding box center [116, 156] width 64 height 9
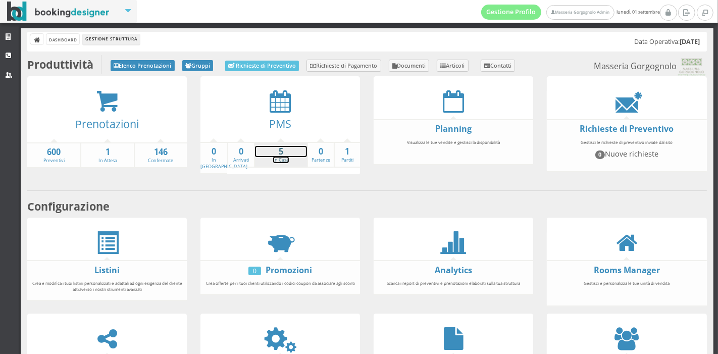
click at [273, 157] on link "5 In Casa" at bounding box center [281, 155] width 52 height 18
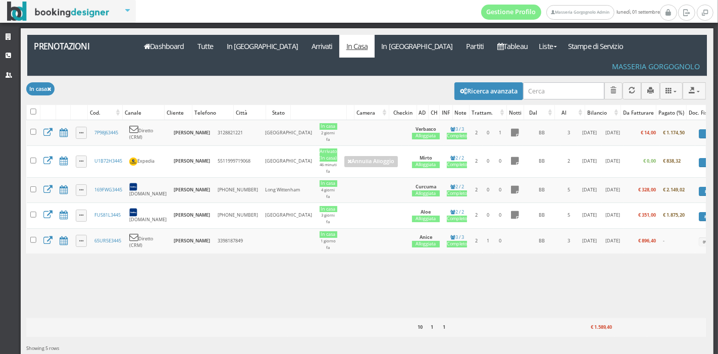
scroll to position [0, 16]
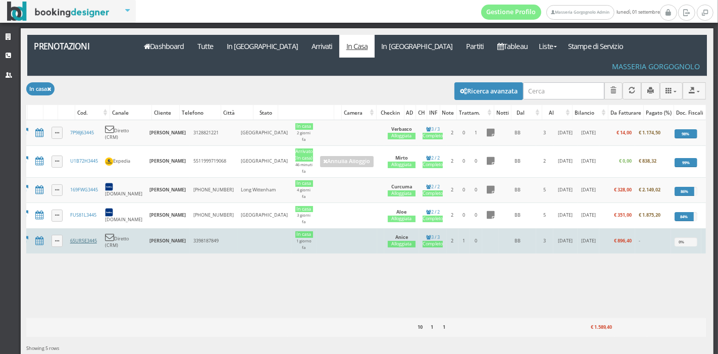
click at [83, 228] on td "65UR5E3445" at bounding box center [83, 240] width 35 height 25
click at [83, 237] on link "65UR5E3445" at bounding box center [83, 240] width 27 height 7
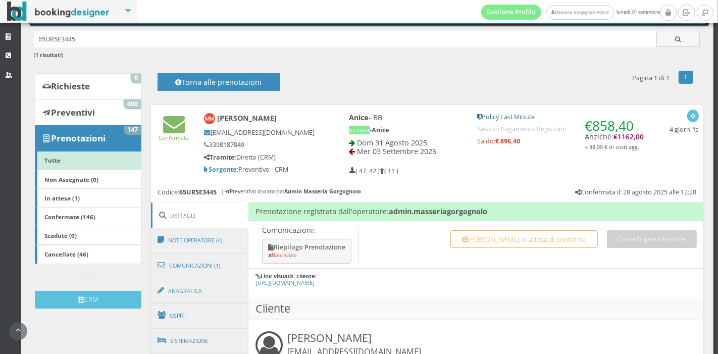
scroll to position [250, 0]
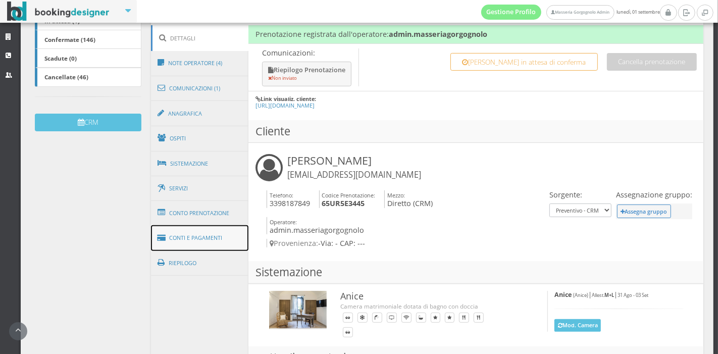
click at [206, 238] on link "Conti e Pagamenti" at bounding box center [200, 238] width 98 height 26
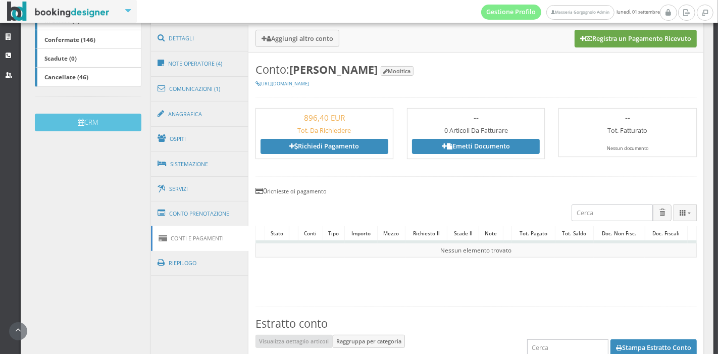
click at [595, 42] on button "Registra un Pagamento Ricevuto" at bounding box center [636, 38] width 122 height 17
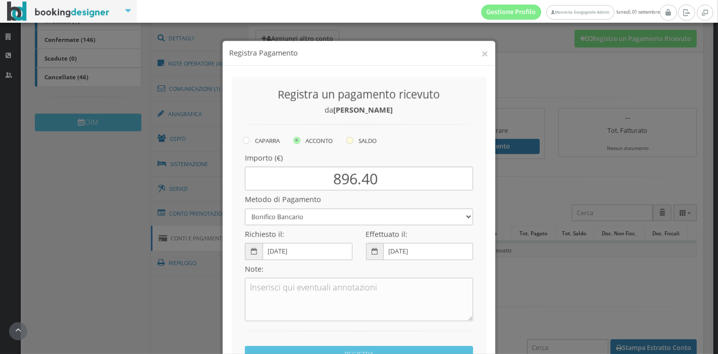
click at [348, 130] on icon at bounding box center [349, 131] width 7 height 7
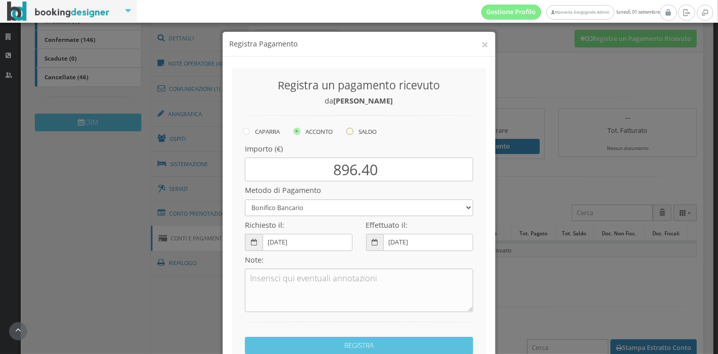
radio input "true"
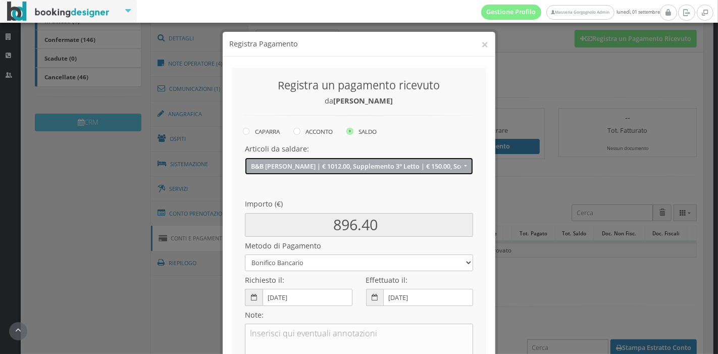
click at [389, 163] on span "B&B Anice | € 1012.00, Supplemento 3° Letto | € 150.00, Sconto Last Minute | € …" at bounding box center [356, 167] width 211 height 8
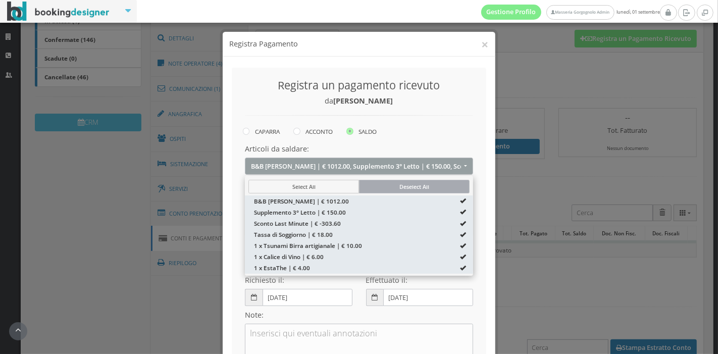
click at [386, 181] on button "Deselect All" at bounding box center [414, 187] width 111 height 14
select select
type input "0.00"
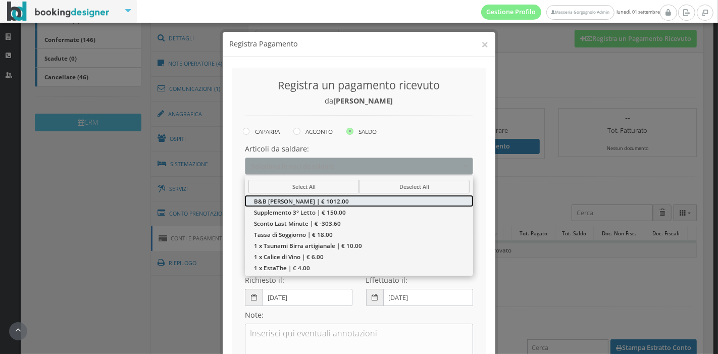
click at [370, 198] on link "B&B Anice | € 1012.00" at bounding box center [359, 200] width 228 height 11
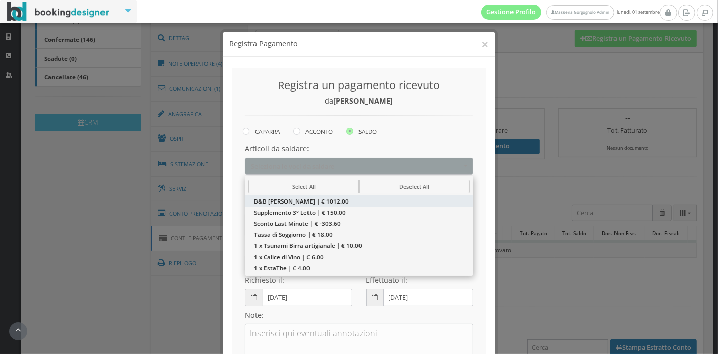
select select "5256636"
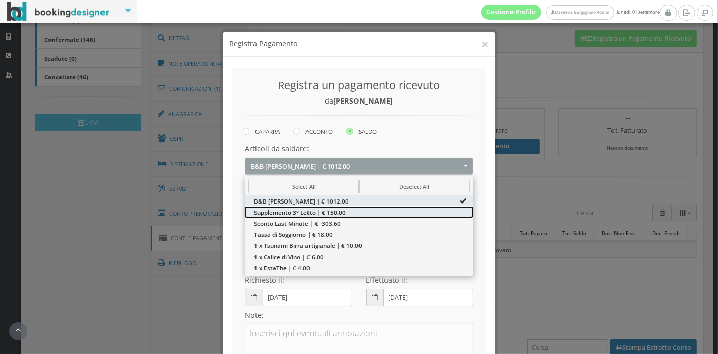
click at [362, 213] on link "Supplemento 3° Letto | € 150.00" at bounding box center [359, 212] width 228 height 11
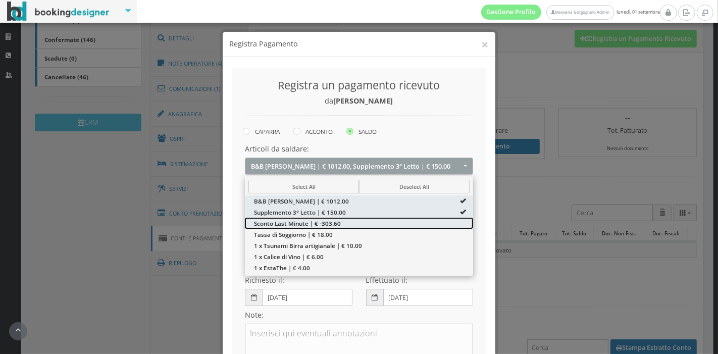
click at [359, 224] on link "Sconto Last Minute | € -303.60" at bounding box center [359, 223] width 228 height 11
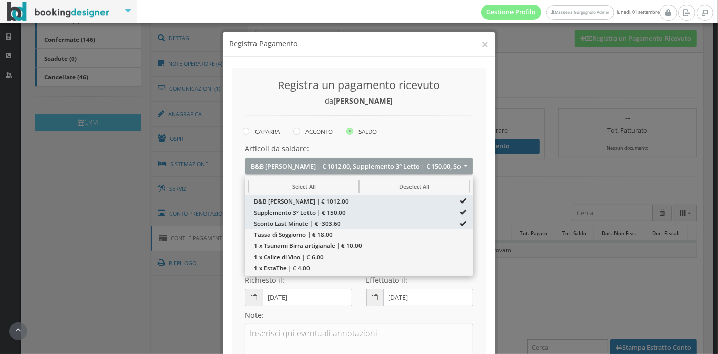
click at [457, 118] on div "Registra un pagamento ricevuto da Matteo Moro" at bounding box center [359, 100] width 242 height 52
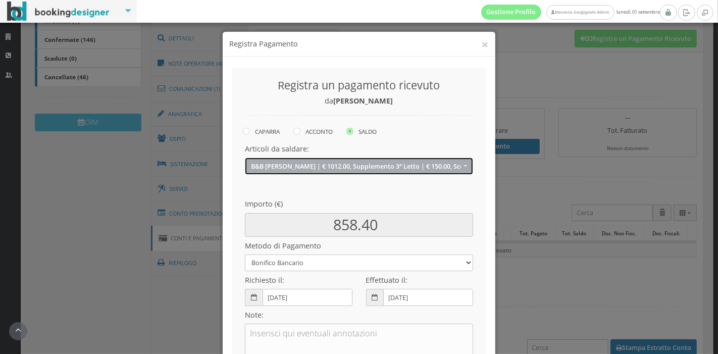
click at [420, 166] on span "B&B Anice | € 1012.00, Supplemento 3° Letto | € 150.00, Sconto Last Minute | € …" at bounding box center [356, 167] width 211 height 8
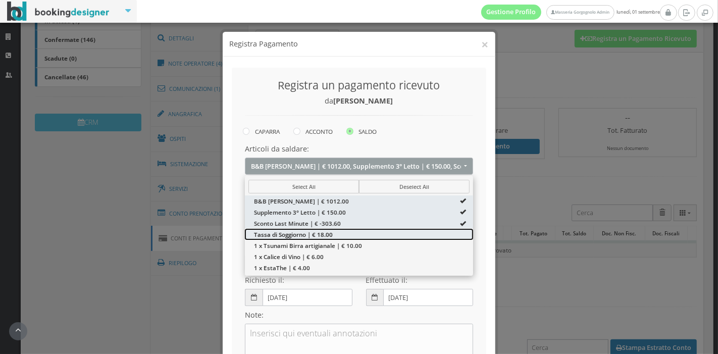
click at [369, 235] on link "Tassa di Soggiorno | € 18.00" at bounding box center [359, 234] width 228 height 11
type input "876.40"
click at [444, 134] on div "CAPARRA ACCONTO SALDO" at bounding box center [366, 132] width 246 height 14
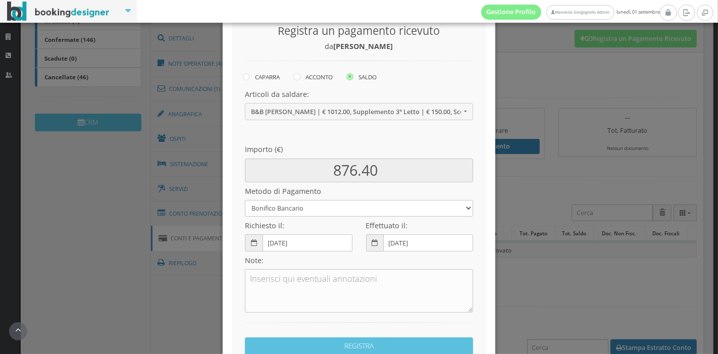
scroll to position [57, 0]
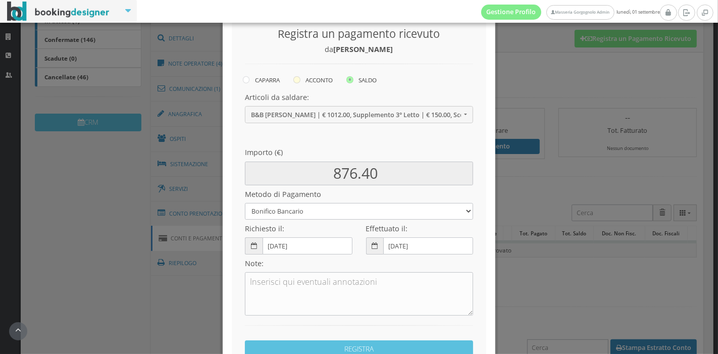
click at [306, 79] on label "ACCONTO" at bounding box center [312, 80] width 39 height 12
radio input "true"
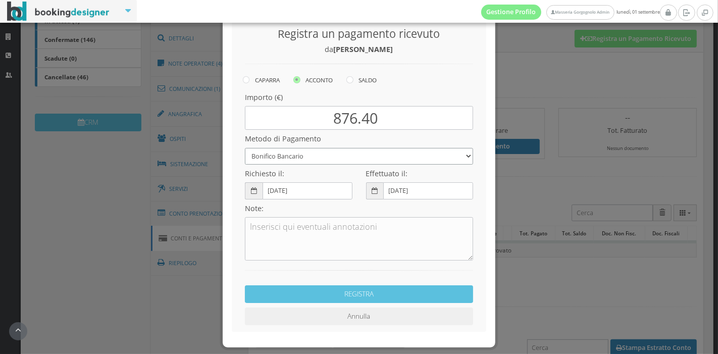
click at [341, 156] on select "Bonifico Bancario Carta di Credito Pay By Link Contanti Assegno Bancario Assegn…" at bounding box center [359, 156] width 228 height 17
select select
click at [245, 148] on select "Bonifico Bancario Carta di Credito Pay By Link Contanti Assegno Bancario Assegn…" at bounding box center [359, 156] width 228 height 17
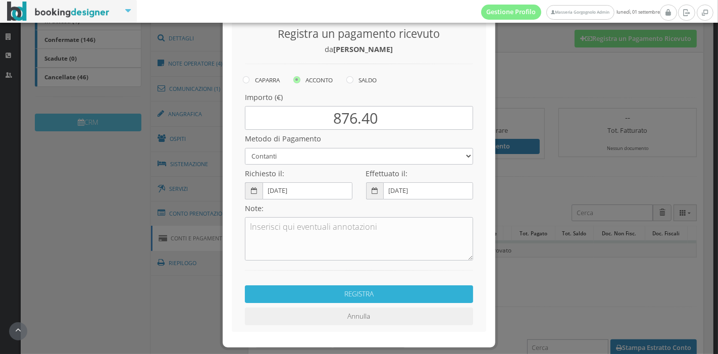
click at [318, 293] on button "REGISTRA" at bounding box center [359, 294] width 228 height 18
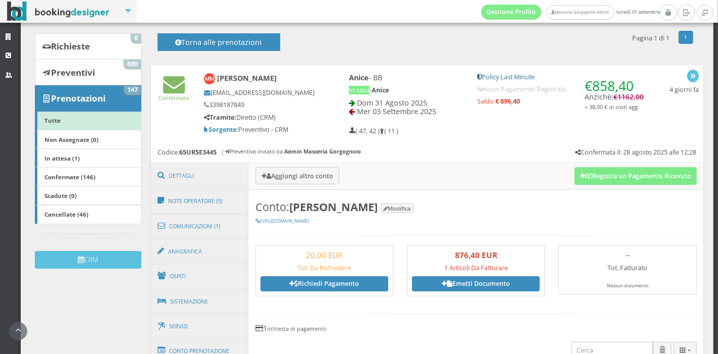
scroll to position [97, 0]
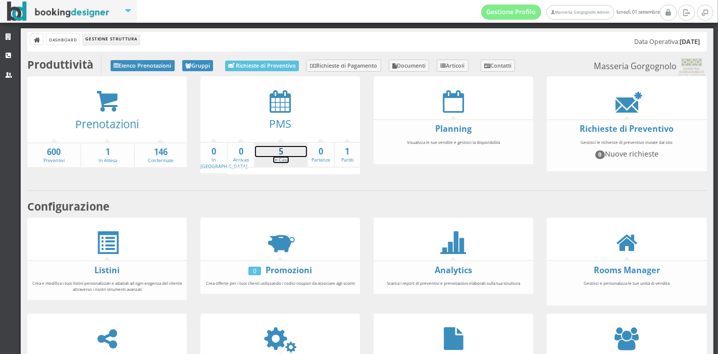
click at [275, 154] on strong "5" at bounding box center [281, 152] width 52 height 12
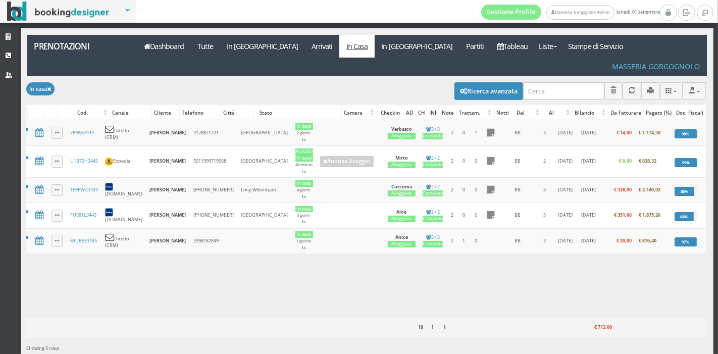
scroll to position [0, 27]
